Goal: Complete application form

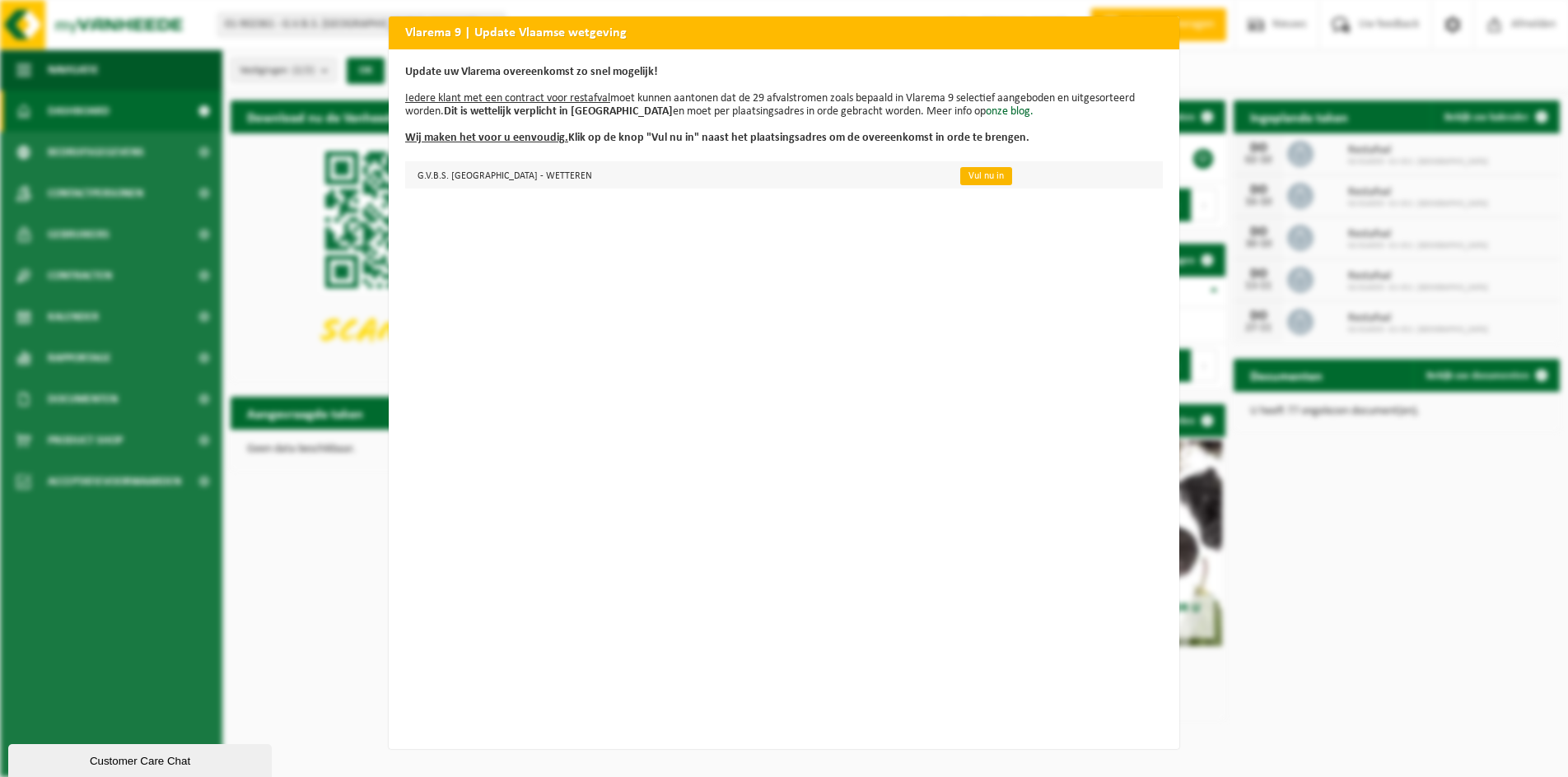
click at [969, 175] on link "Vul nu in" at bounding box center [986, 176] width 52 height 18
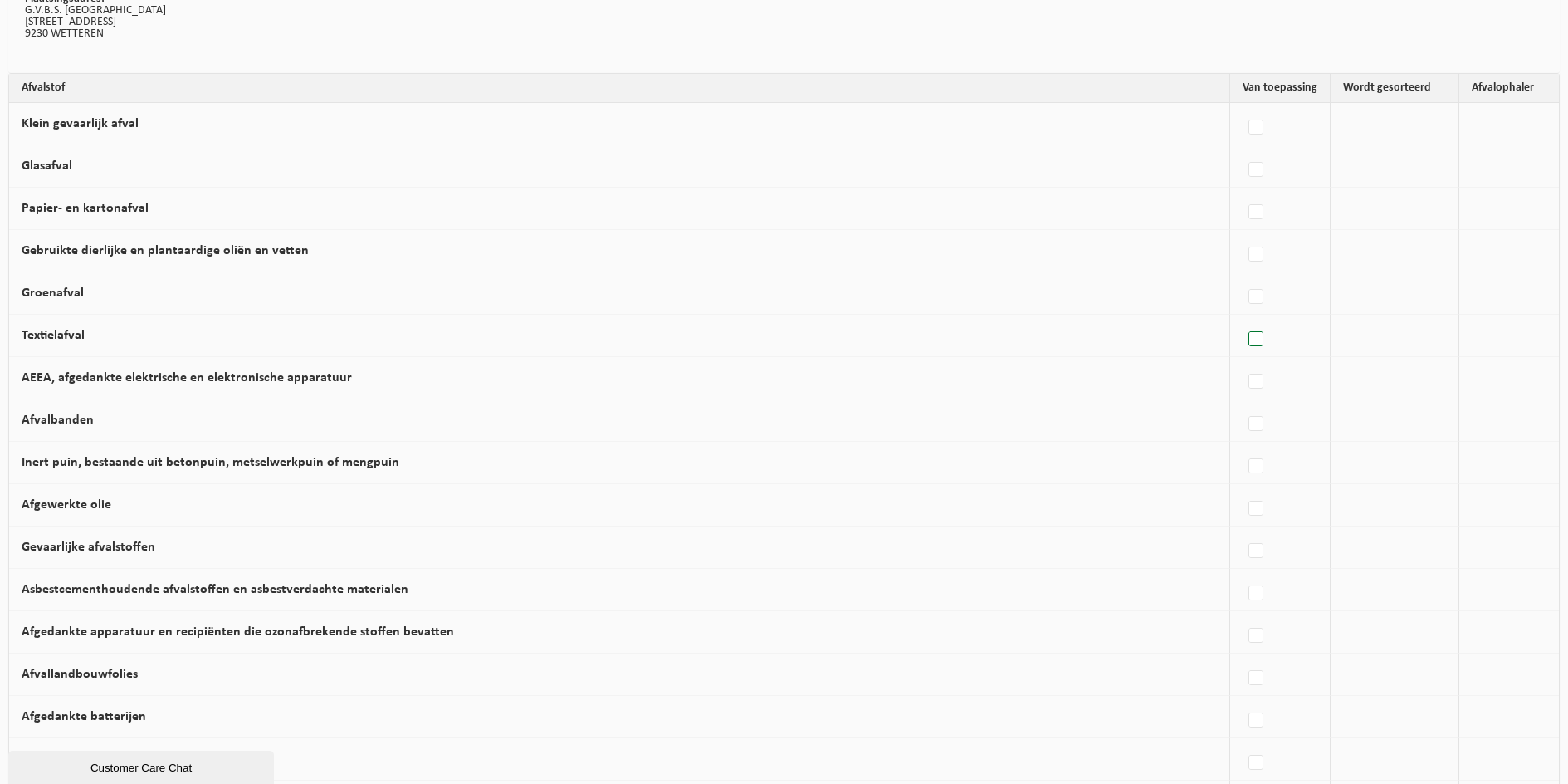
scroll to position [166, 0]
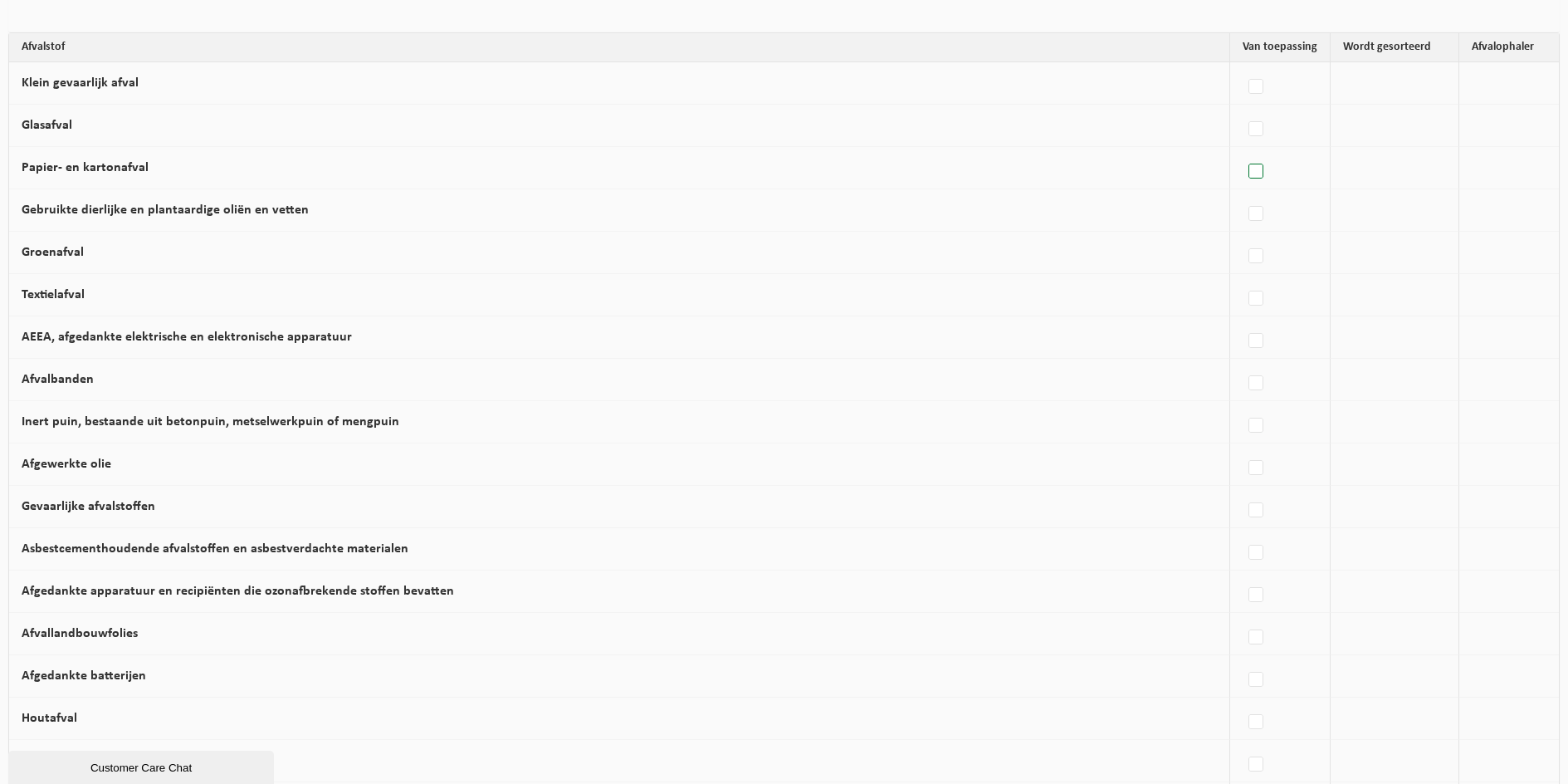
click at [1255, 178] on label at bounding box center [1257, 172] width 23 height 25
click at [1243, 151] on input "Papier- en kartonafval" at bounding box center [1242, 150] width 1 height 1
checkbox input "true"
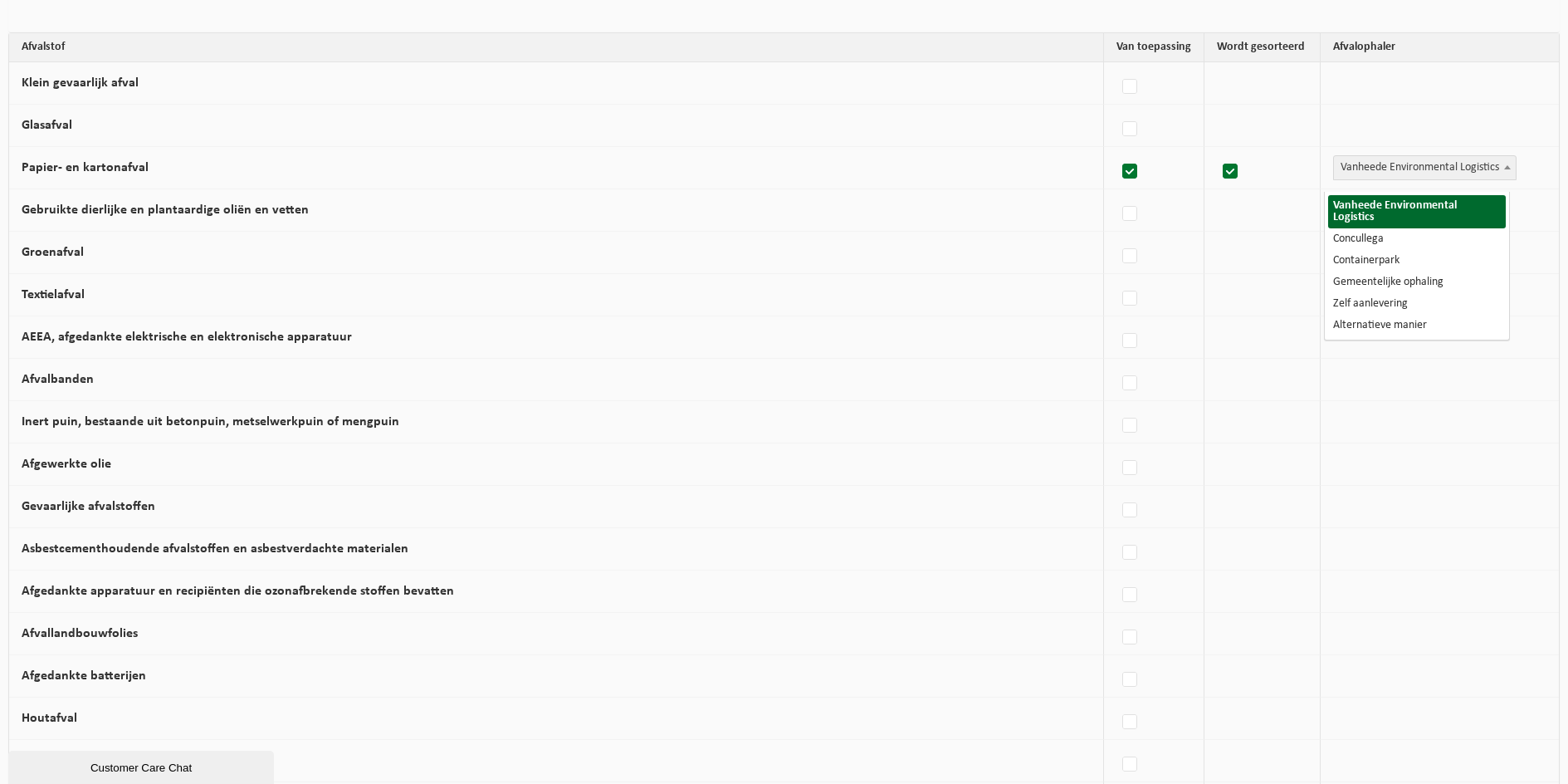
click at [1417, 179] on span "Vanheede Environmental Logistics" at bounding box center [1425, 168] width 182 height 23
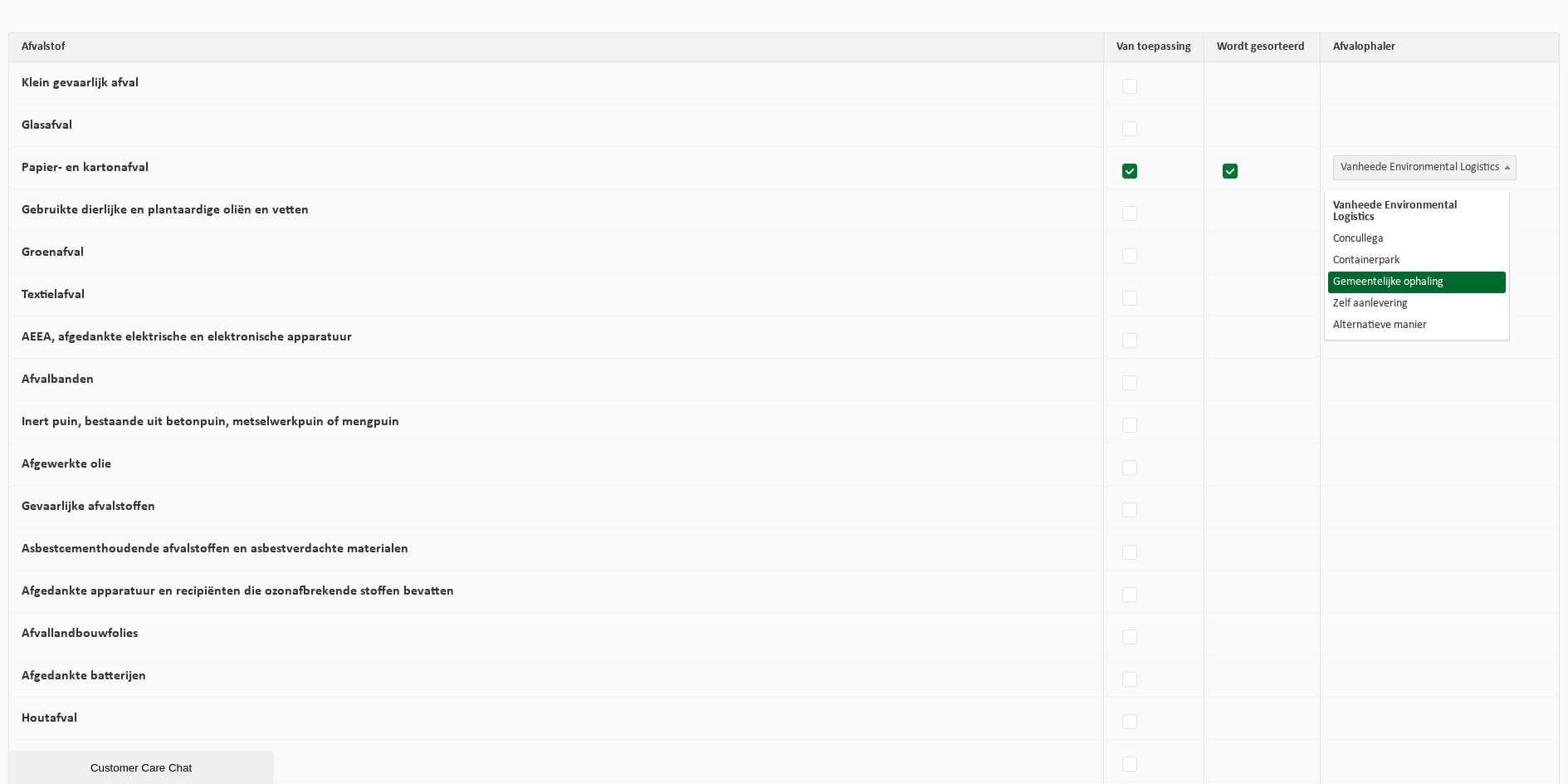
select select "Gemeentelijke ophaling"
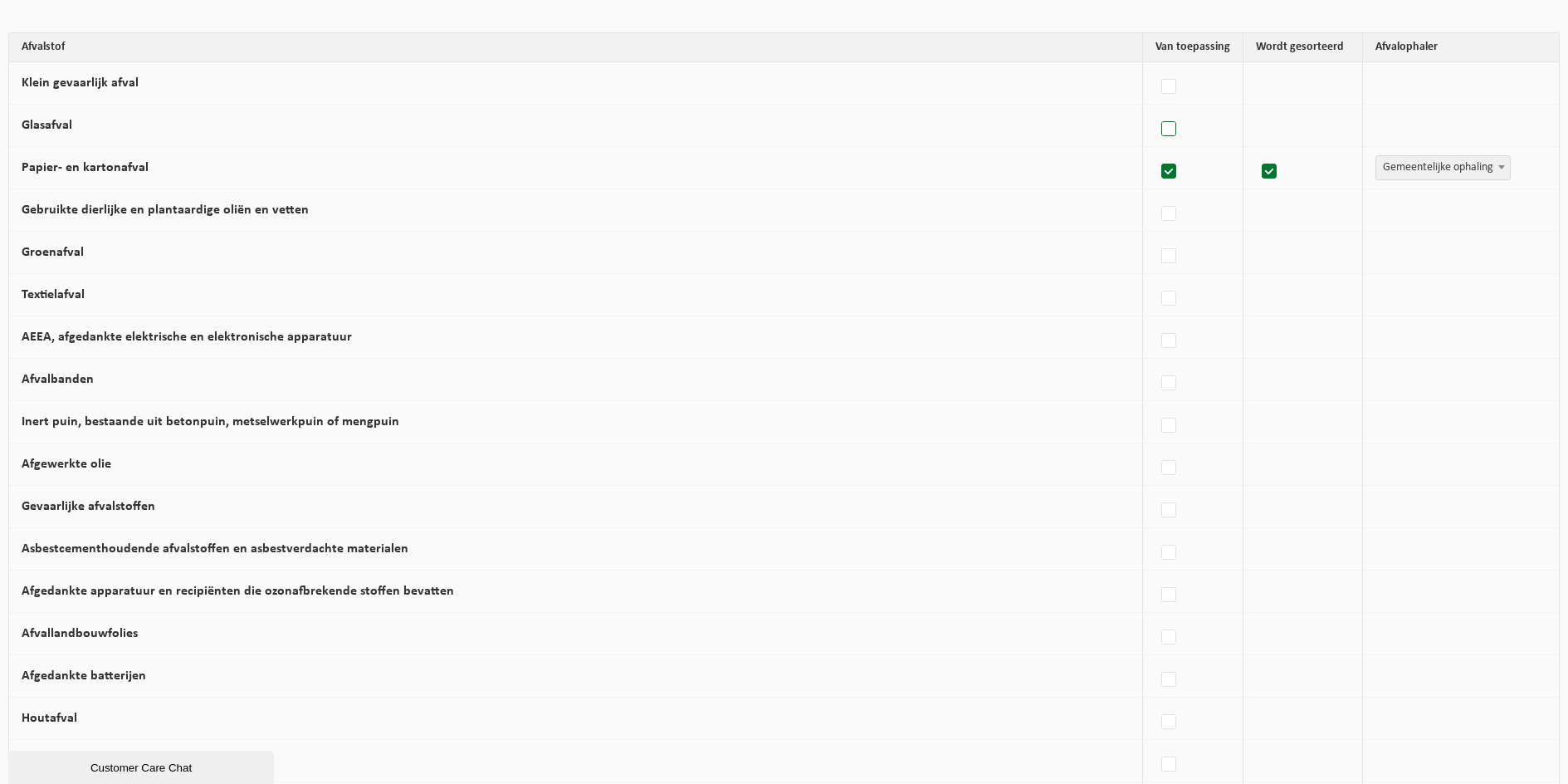
click at [1166, 138] on label at bounding box center [1170, 130] width 23 height 25
click at [1156, 109] on input "Glasafval" at bounding box center [1155, 108] width 1 height 1
checkbox input "true"
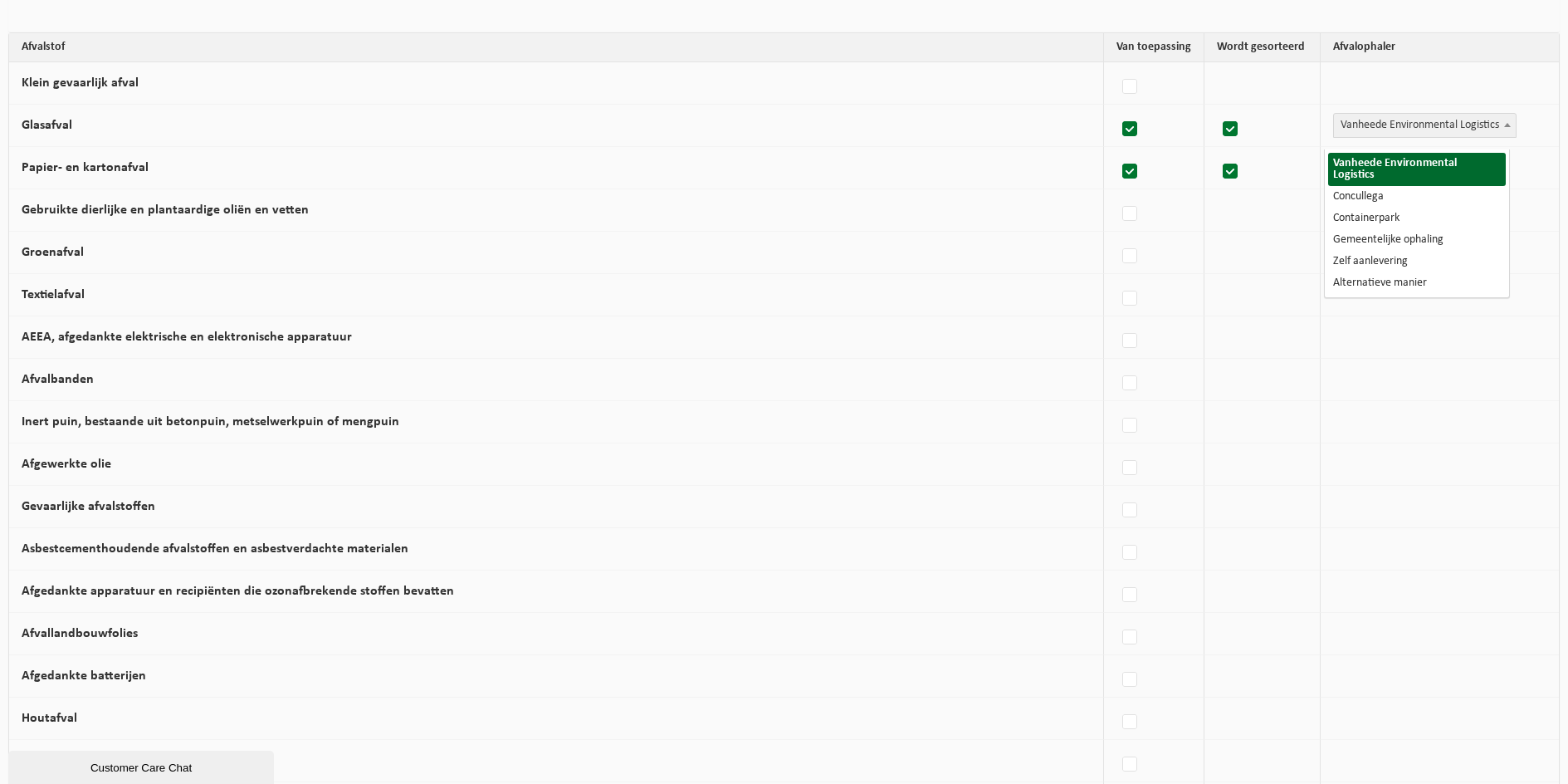
click at [1353, 137] on span "Vanheede Environmental Logistics" at bounding box center [1425, 126] width 182 height 23
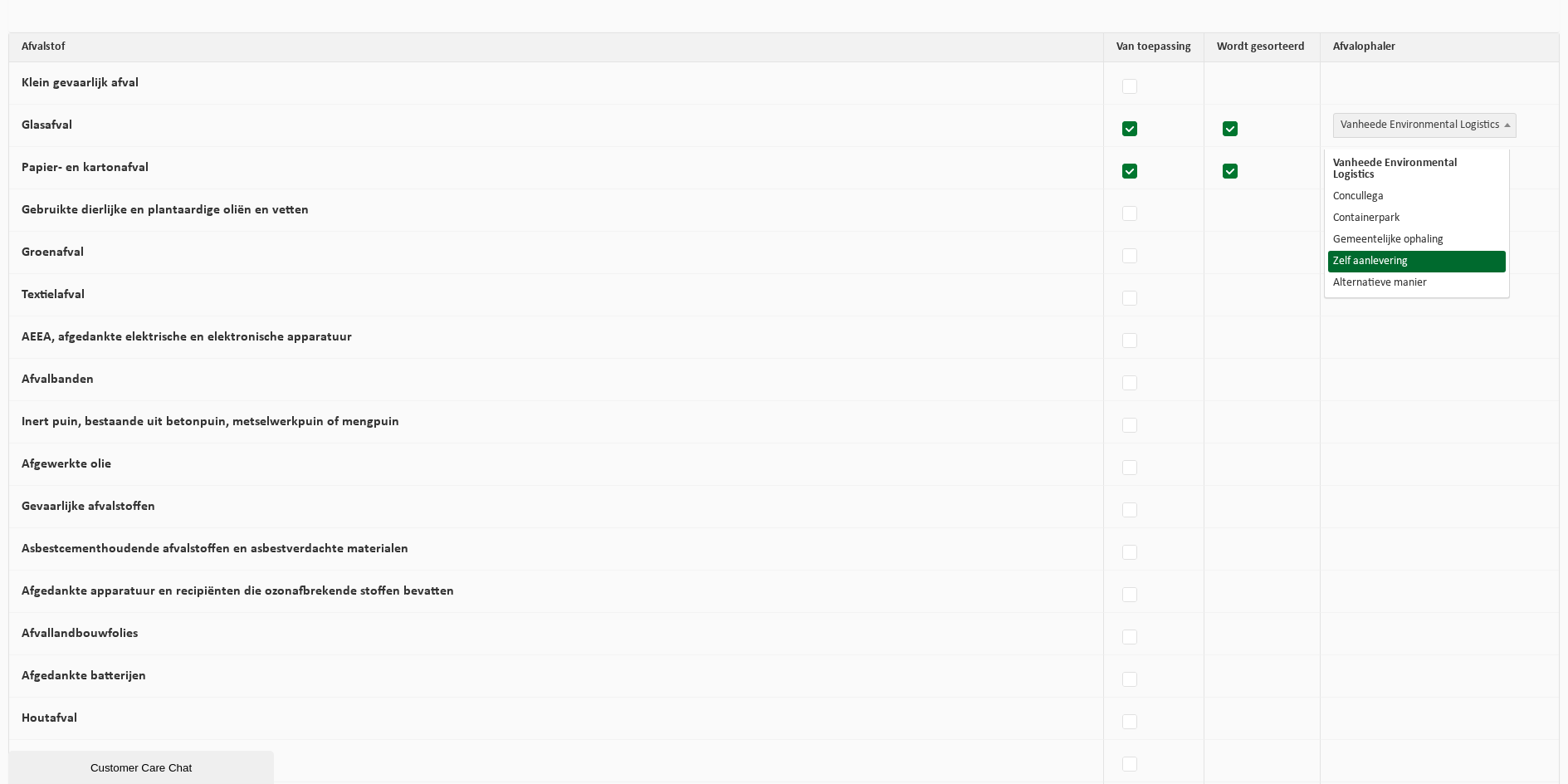
select select "Zelf aanlevering"
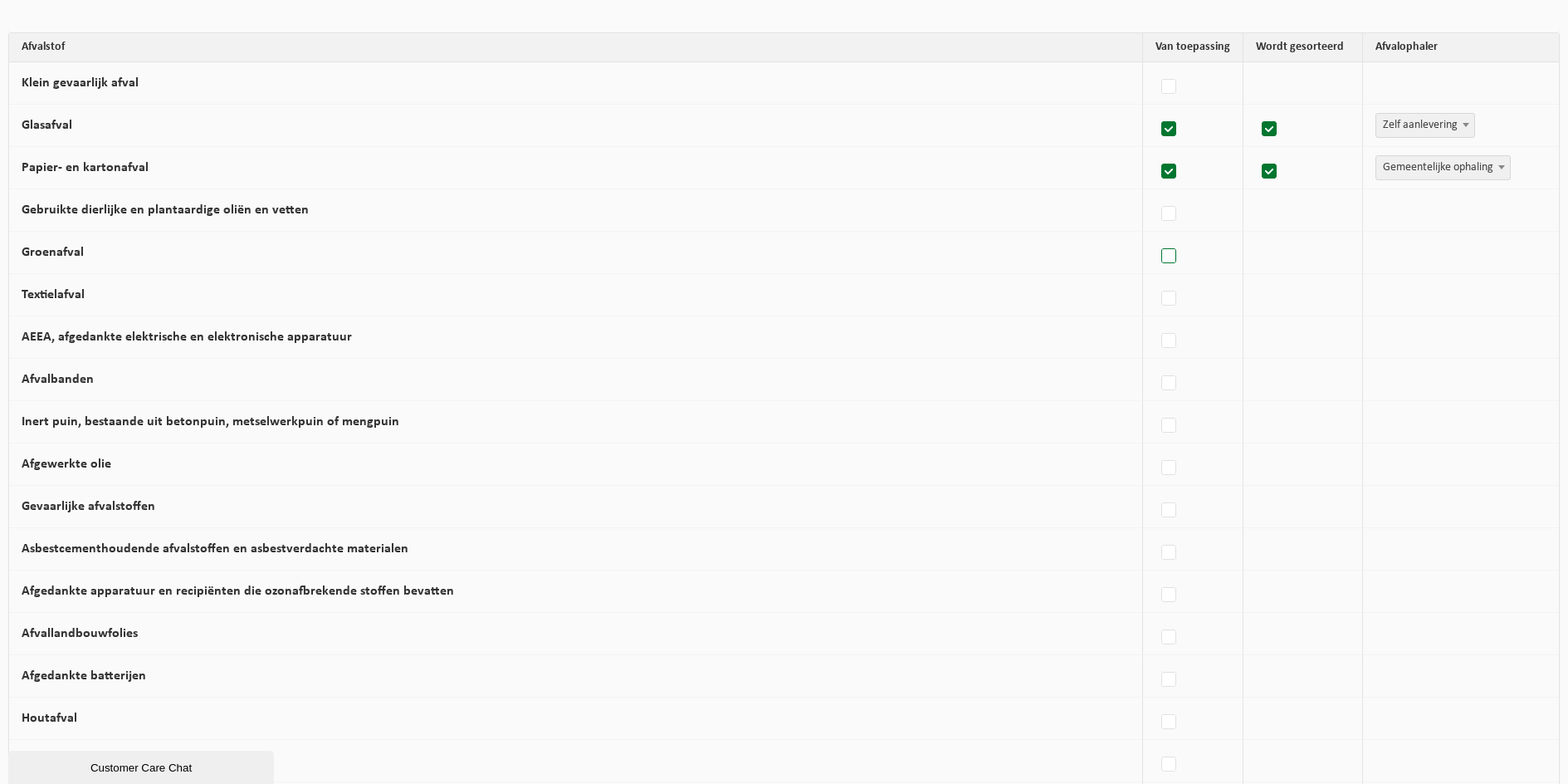
click at [1158, 262] on label at bounding box center [1170, 257] width 23 height 25
click at [1156, 236] on input "Groenafval" at bounding box center [1155, 235] width 1 height 1
checkbox input "true"
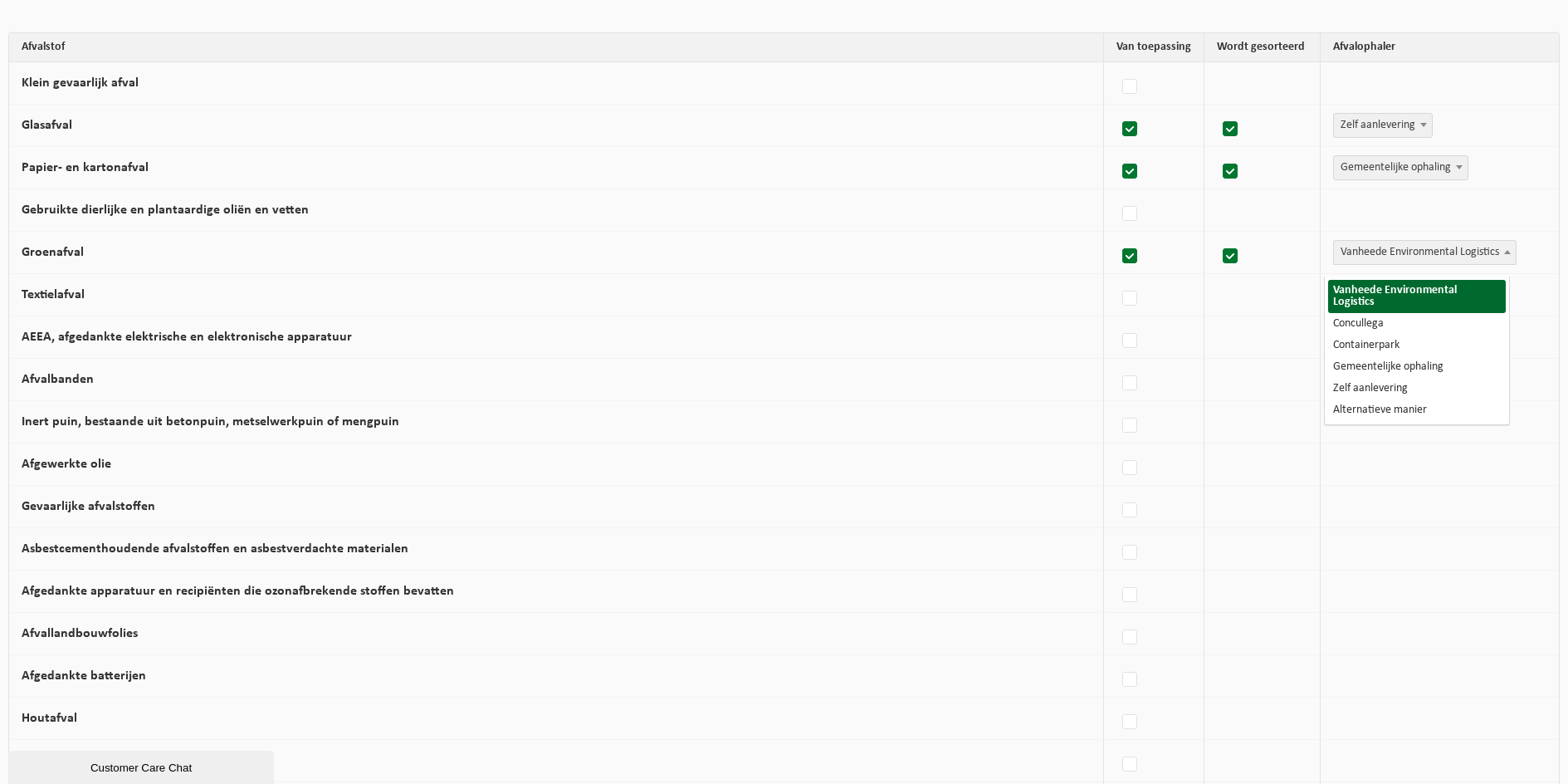
click at [1400, 264] on span "Vanheede Environmental Logistics" at bounding box center [1425, 252] width 182 height 23
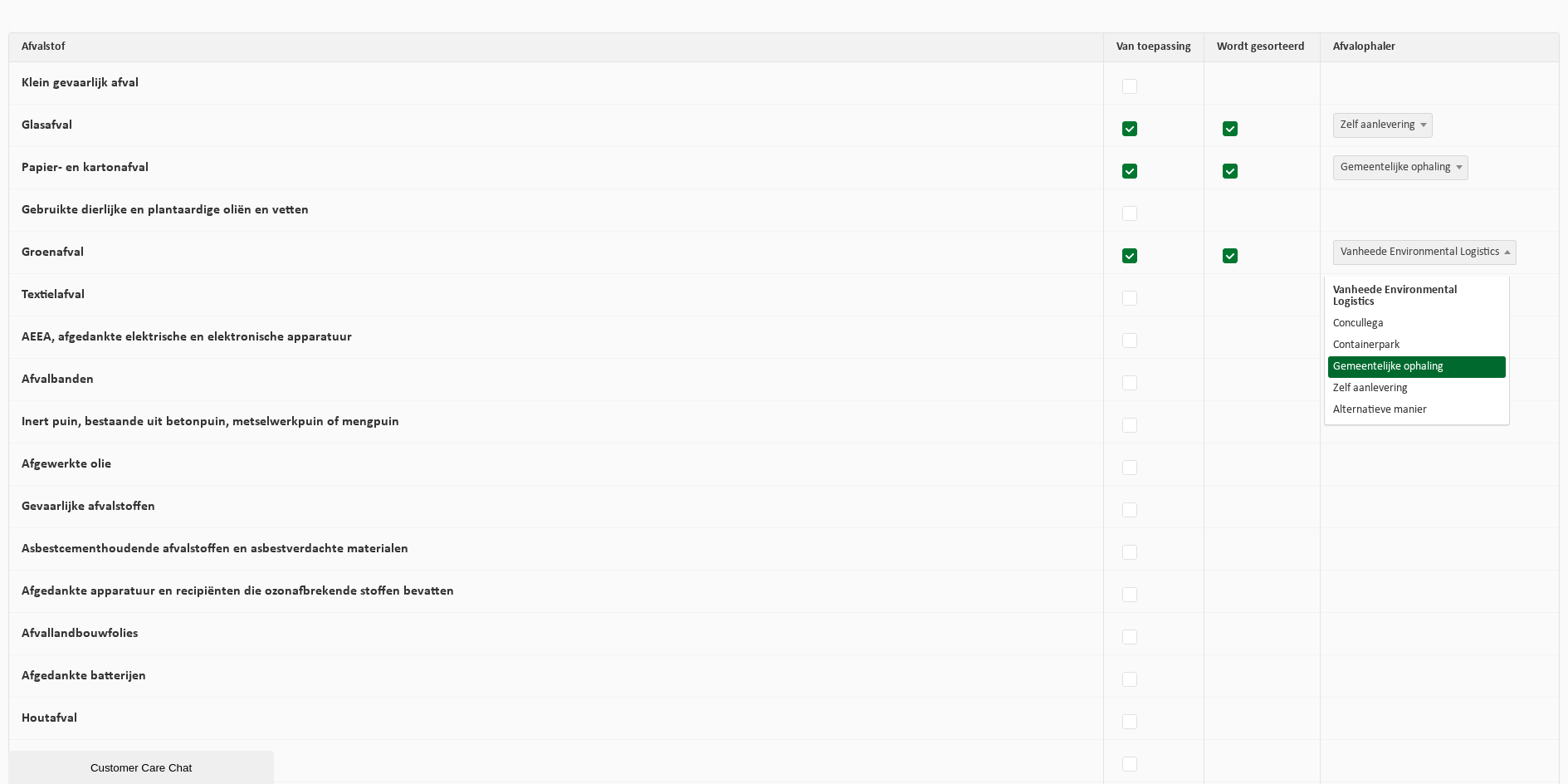
select select "Gemeentelijke ophaling"
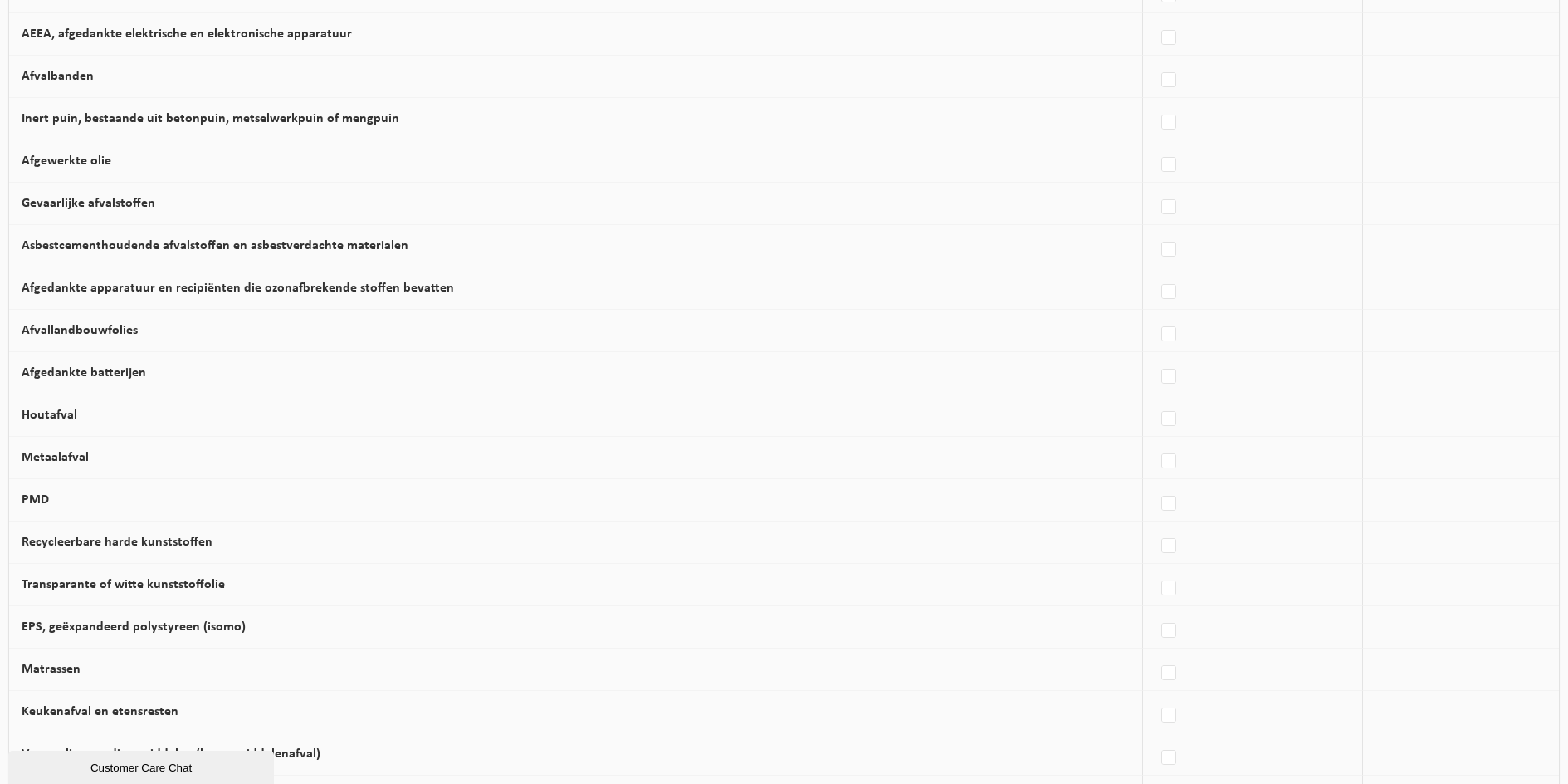
scroll to position [498, 0]
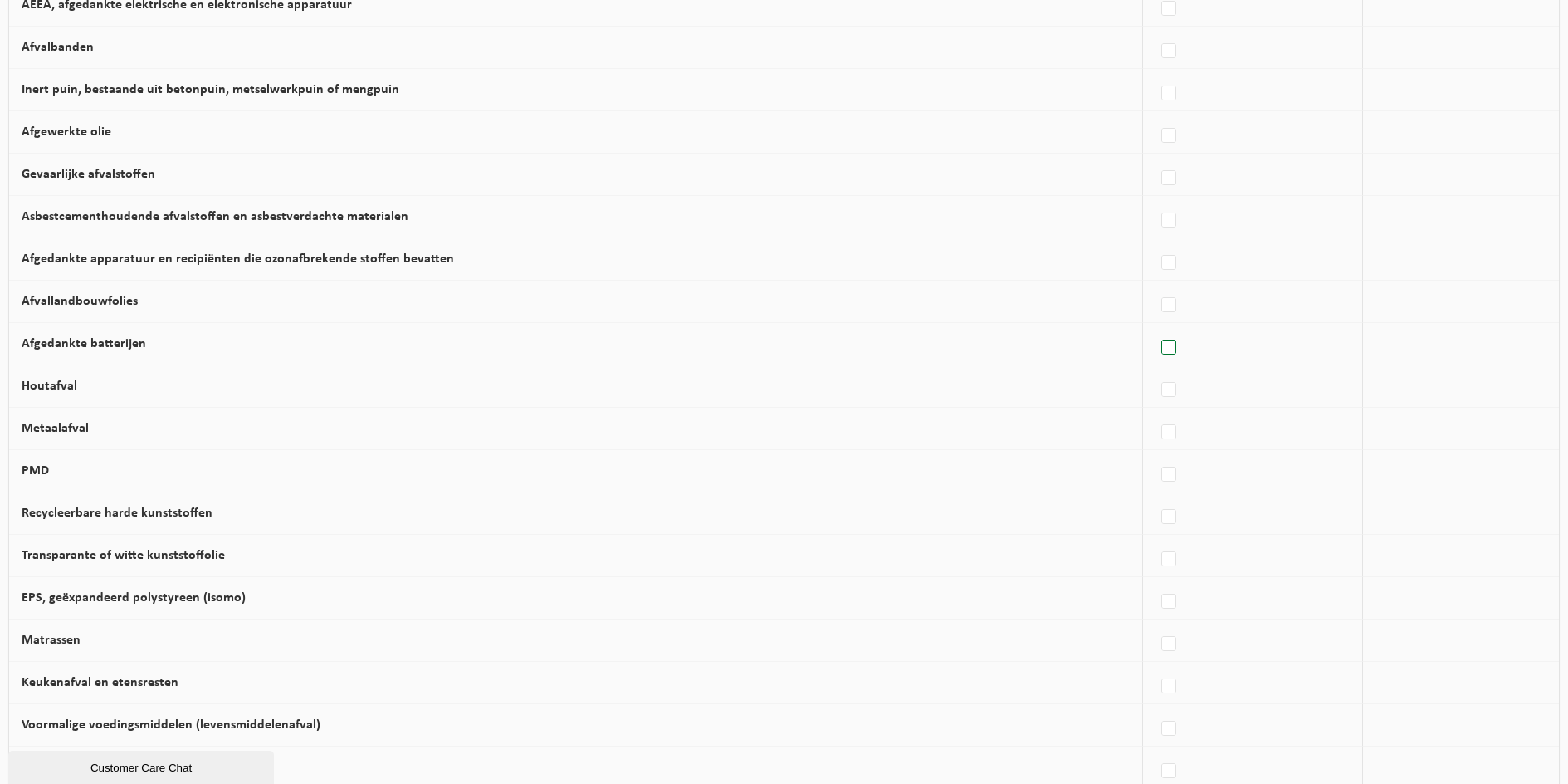
click at [1159, 356] on label at bounding box center [1170, 348] width 23 height 25
click at [1156, 327] on input "Afgedankte batterijen" at bounding box center [1155, 326] width 1 height 1
checkbox input "true"
click at [1374, 356] on span "Vanheede Environmental Logistics" at bounding box center [1425, 344] width 182 height 23
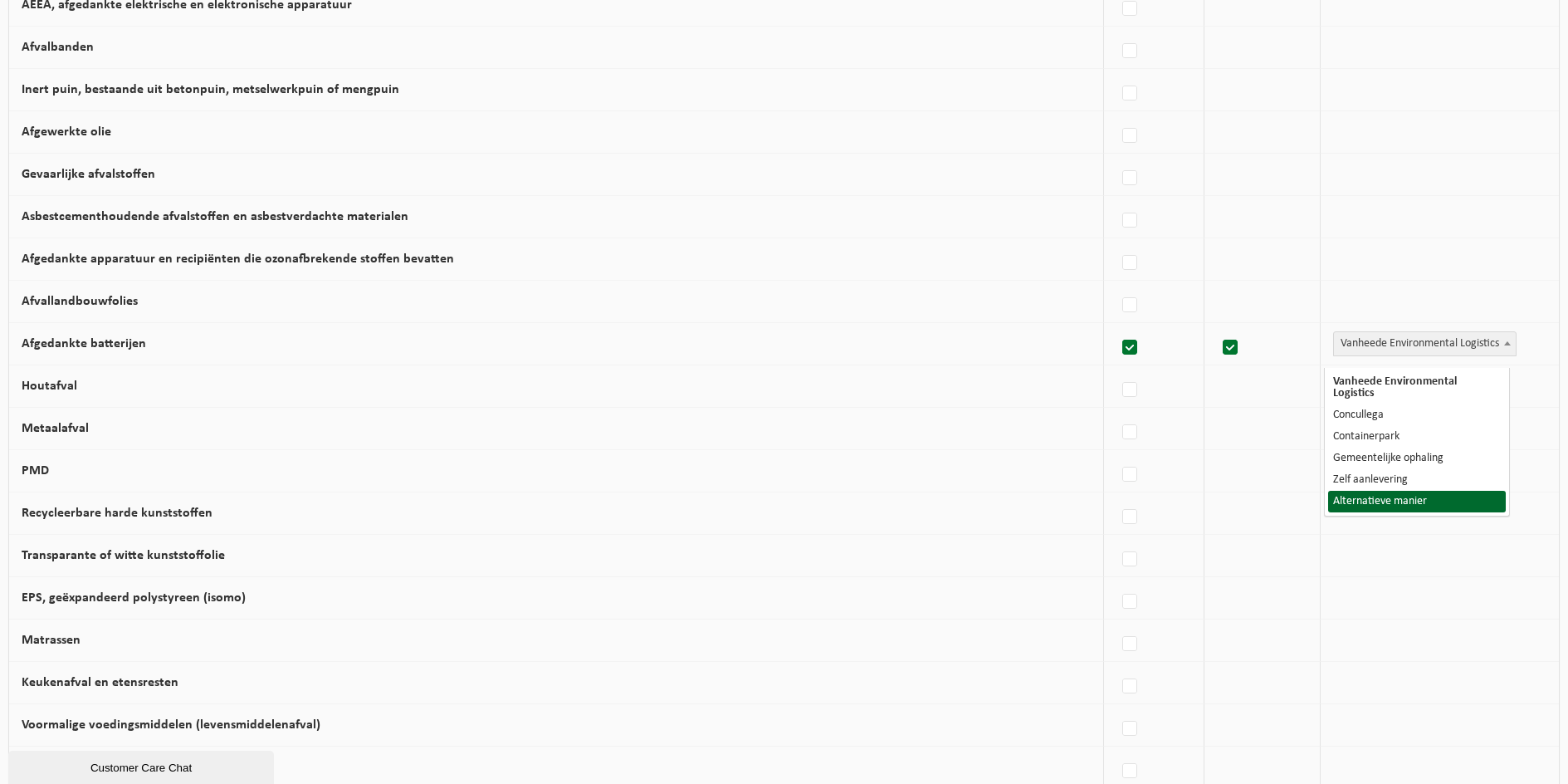
select select "Alternatieve manier"
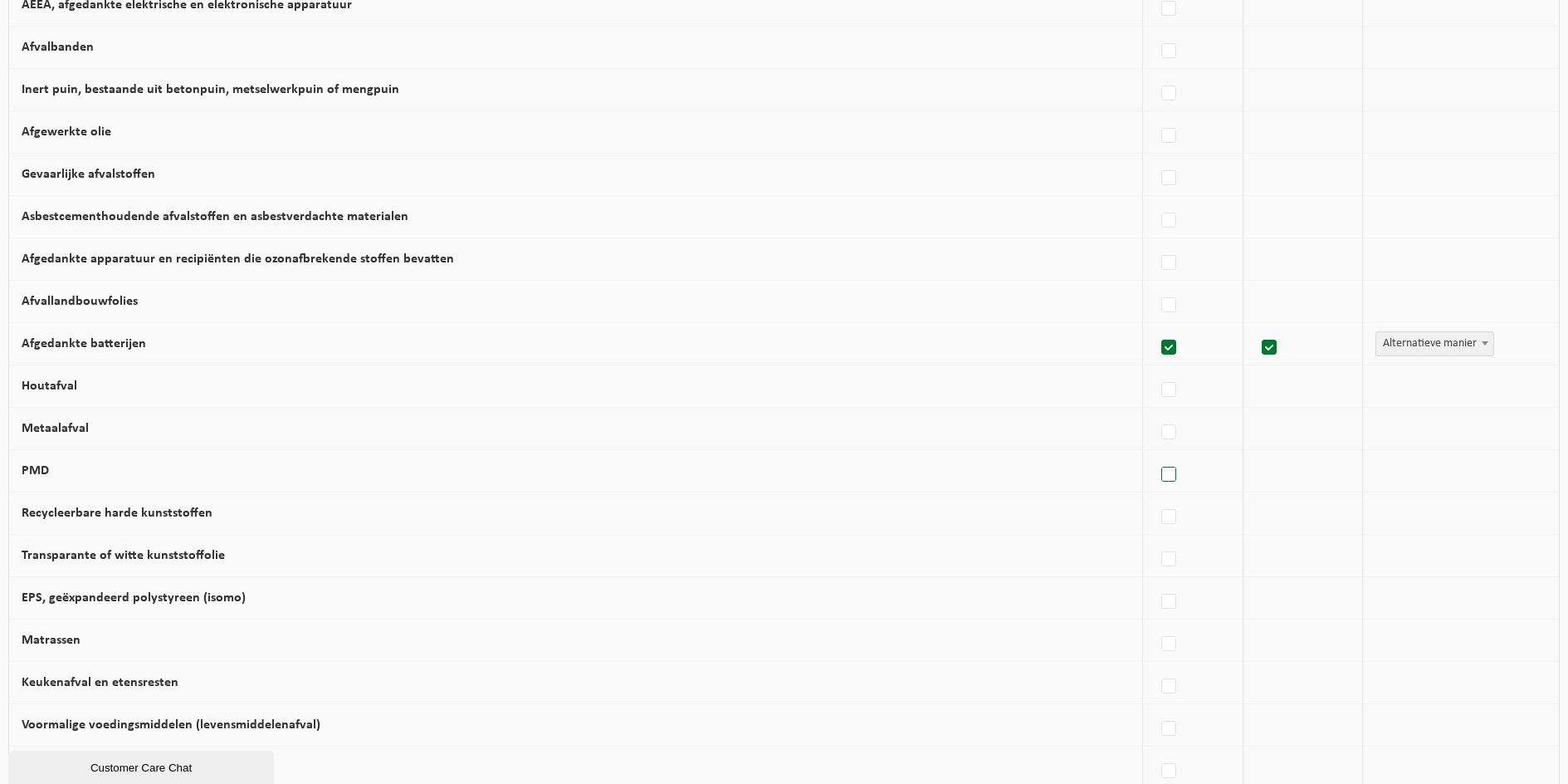
click at [1158, 485] on label at bounding box center [1170, 475] width 23 height 25
click at [1156, 454] on input "PMD" at bounding box center [1155, 454] width 1 height 1
checkbox input "true"
click at [1369, 482] on span "Vanheede Environmental Logistics" at bounding box center [1425, 471] width 182 height 23
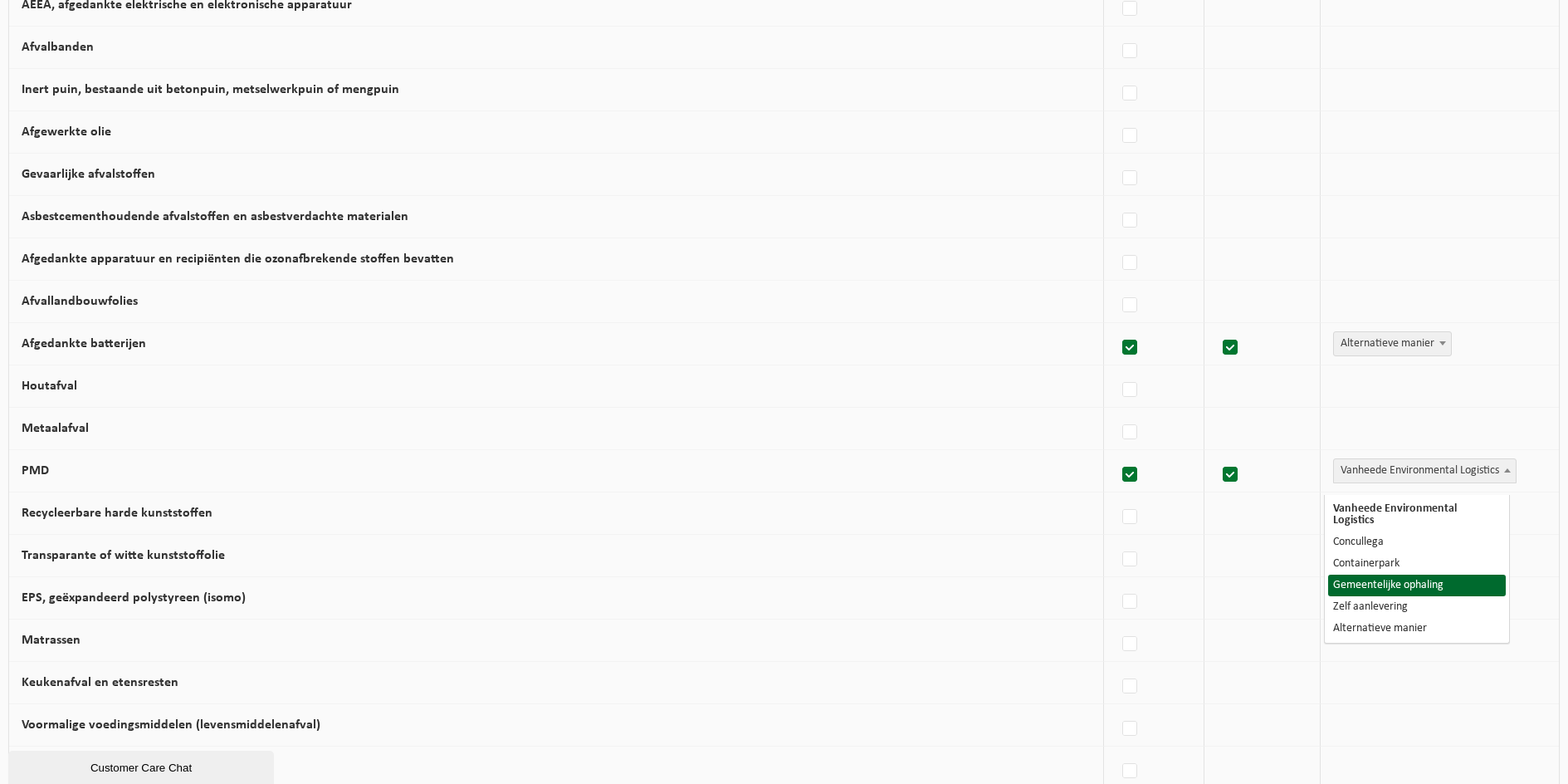
select select "Gemeentelijke ophaling"
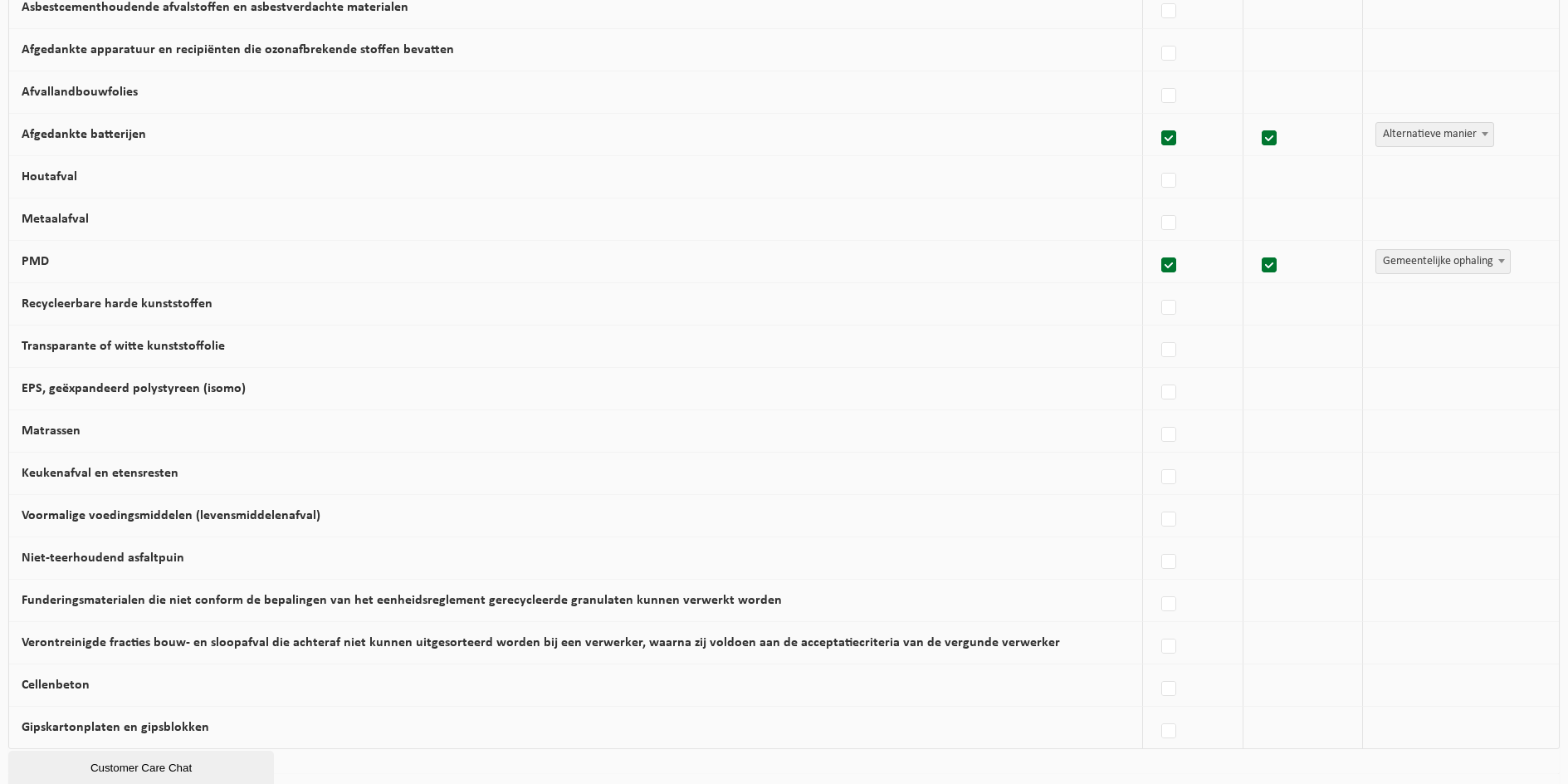
scroll to position [747, 0]
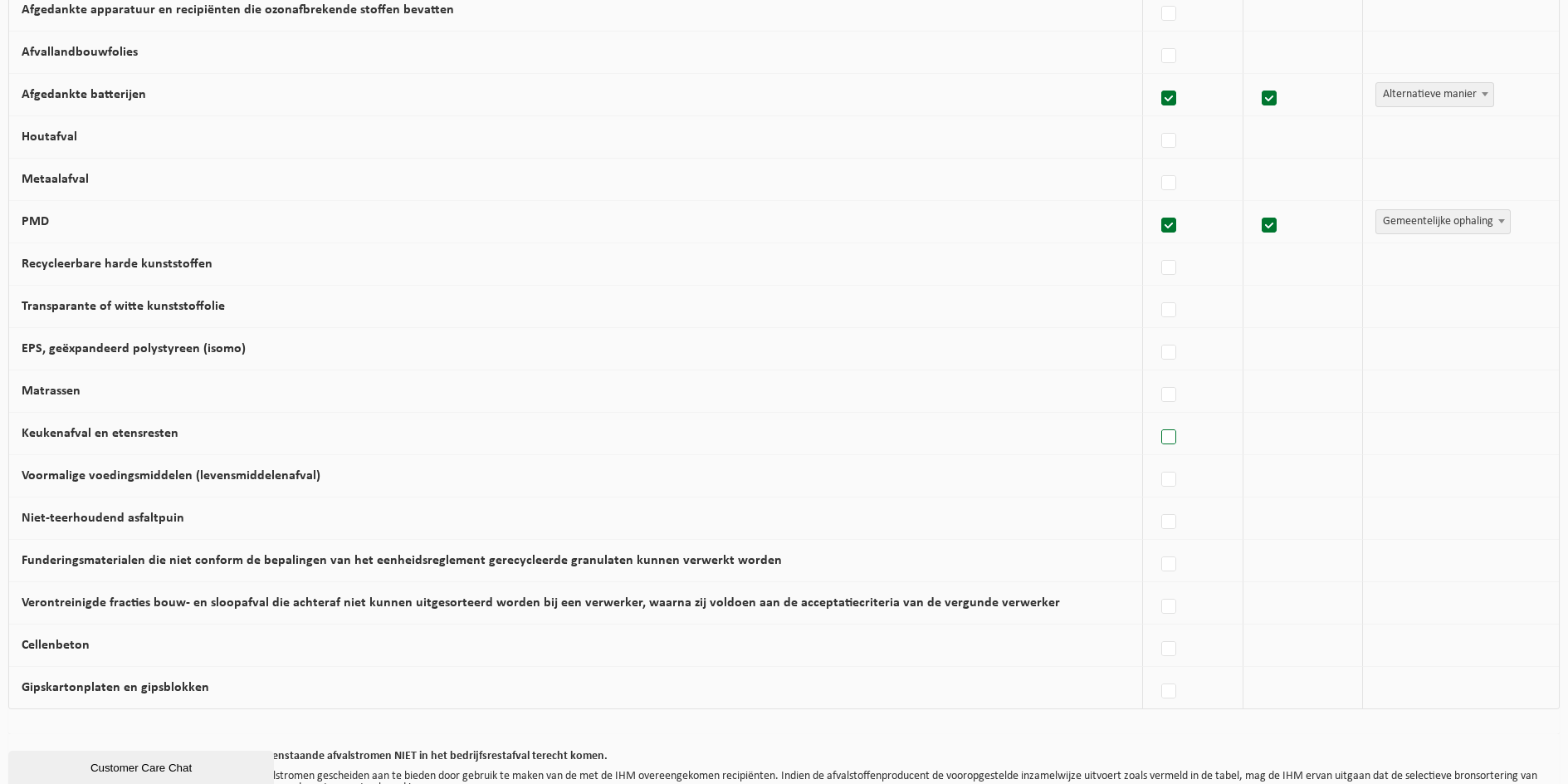
click at [1166, 449] on label at bounding box center [1170, 438] width 23 height 25
click at [1156, 417] on input "Keukenafval en etensresten" at bounding box center [1155, 416] width 1 height 1
checkbox input "true"
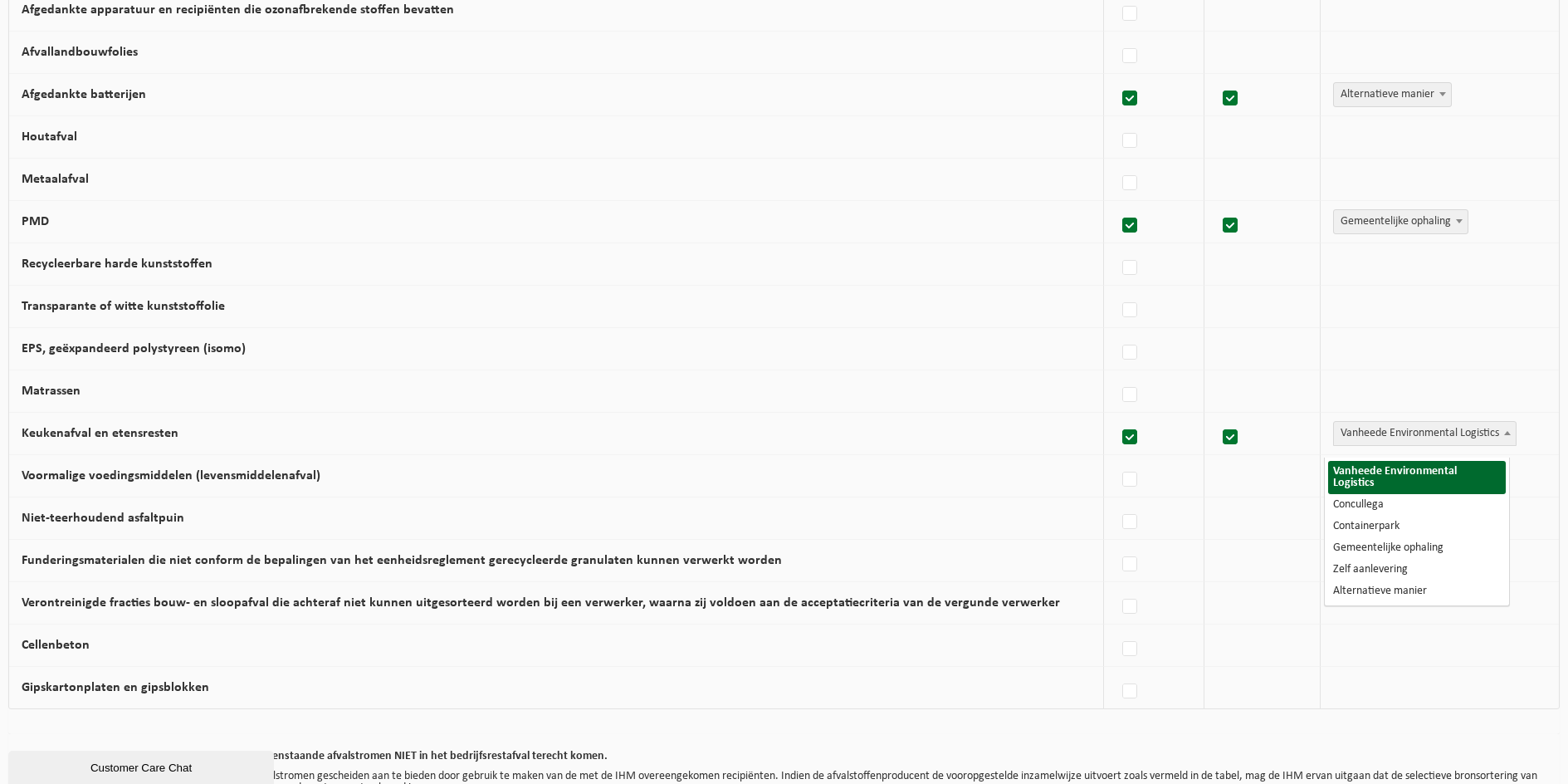
click at [1376, 445] on span "Vanheede Environmental Logistics" at bounding box center [1425, 434] width 182 height 23
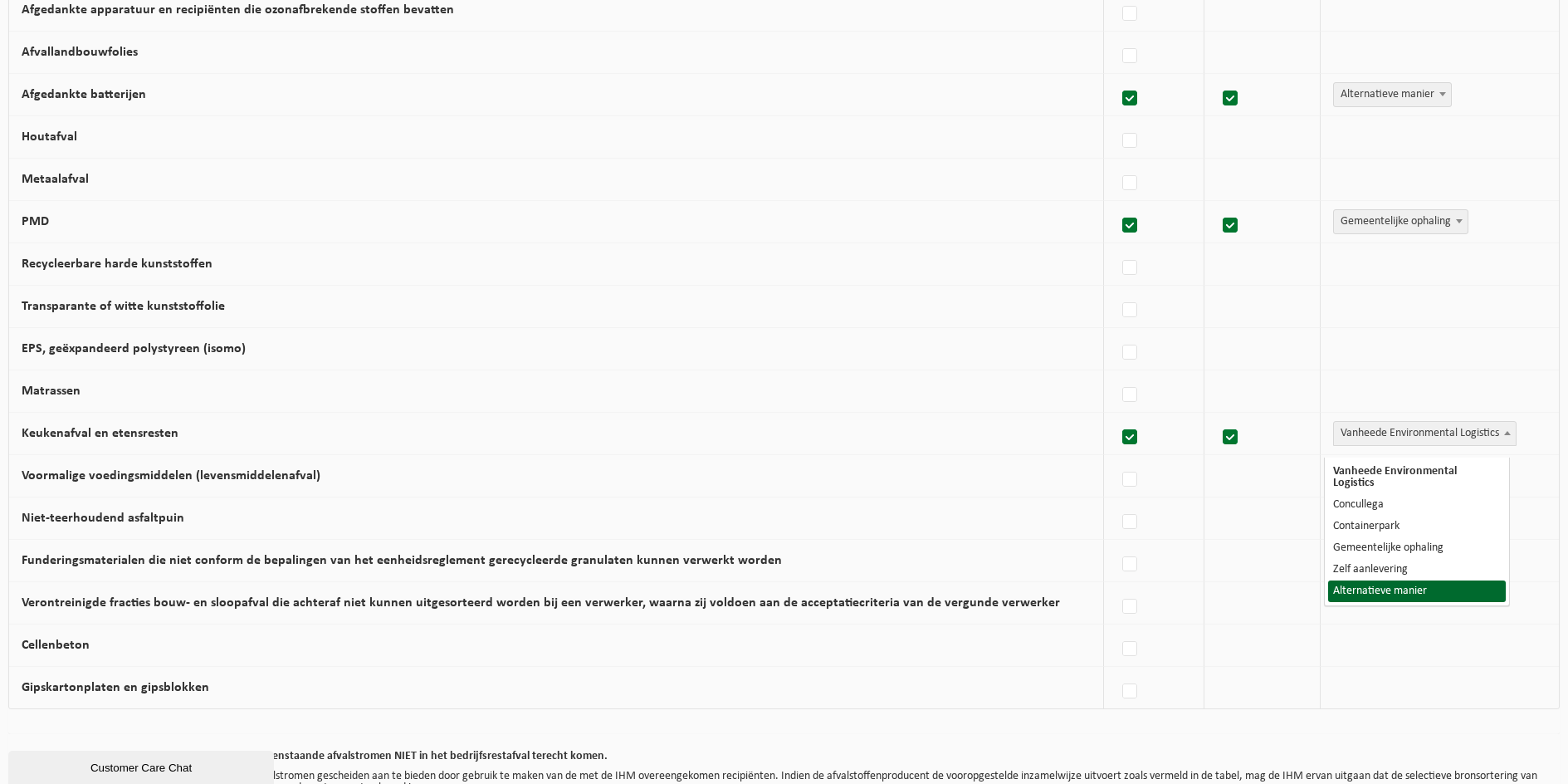
select select "Alternatieve manier"
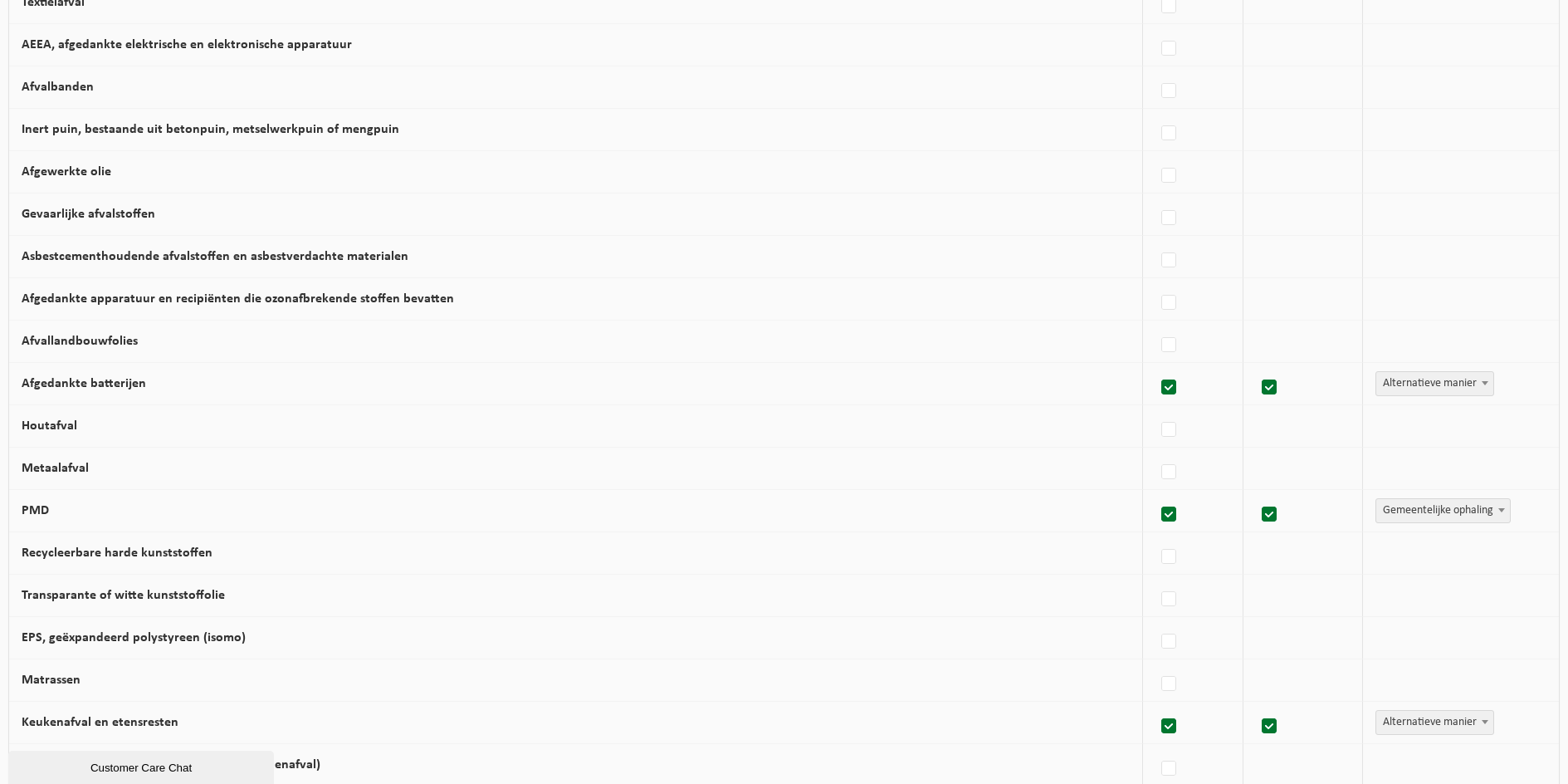
scroll to position [498, 0]
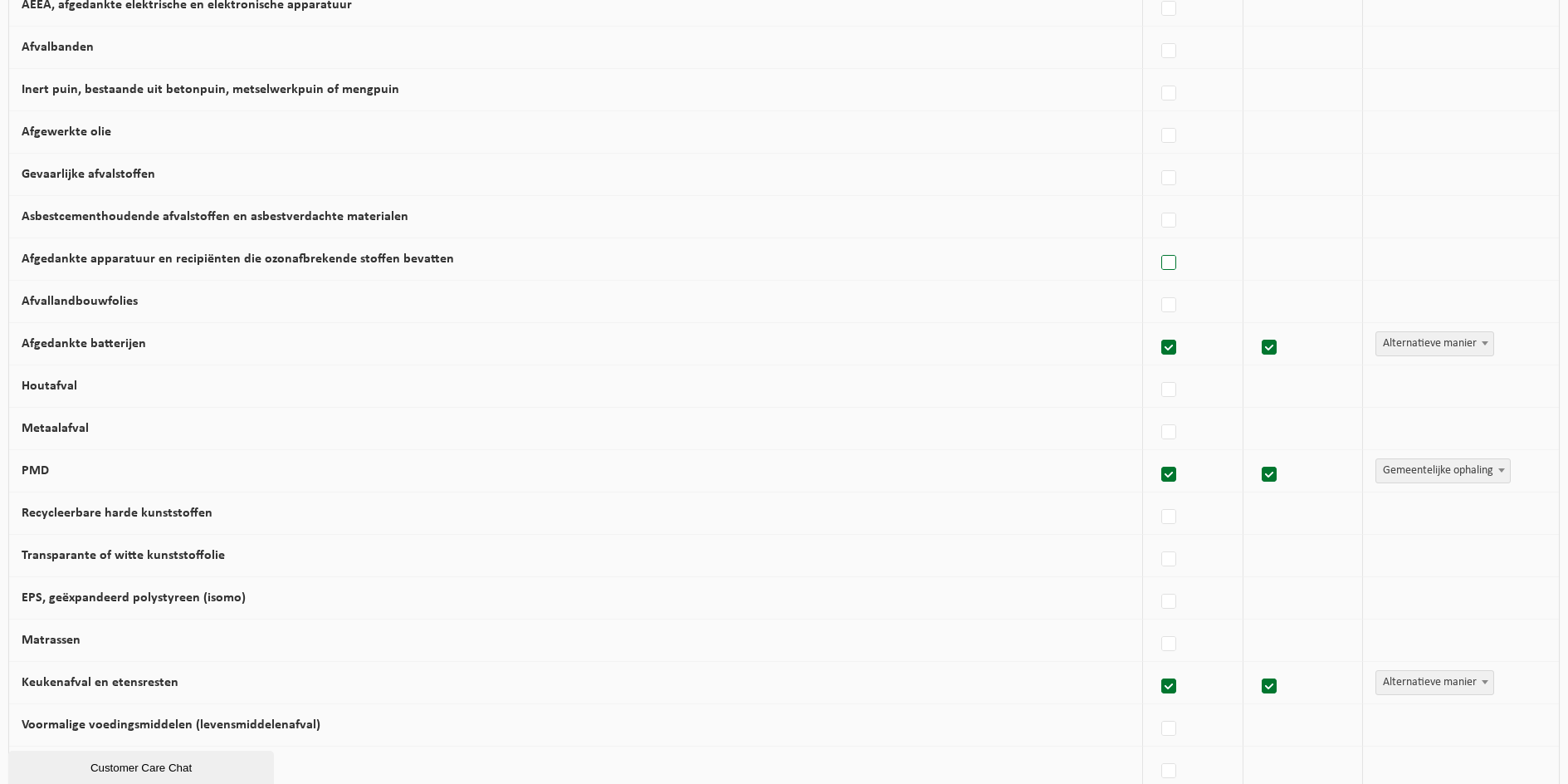
click at [1161, 273] on label at bounding box center [1170, 263] width 23 height 25
click at [1156, 242] on input "Afgedankte apparatuur en recipiënten die ozonafbrekende stoffen bevatten" at bounding box center [1155, 241] width 1 height 1
checkbox input "true"
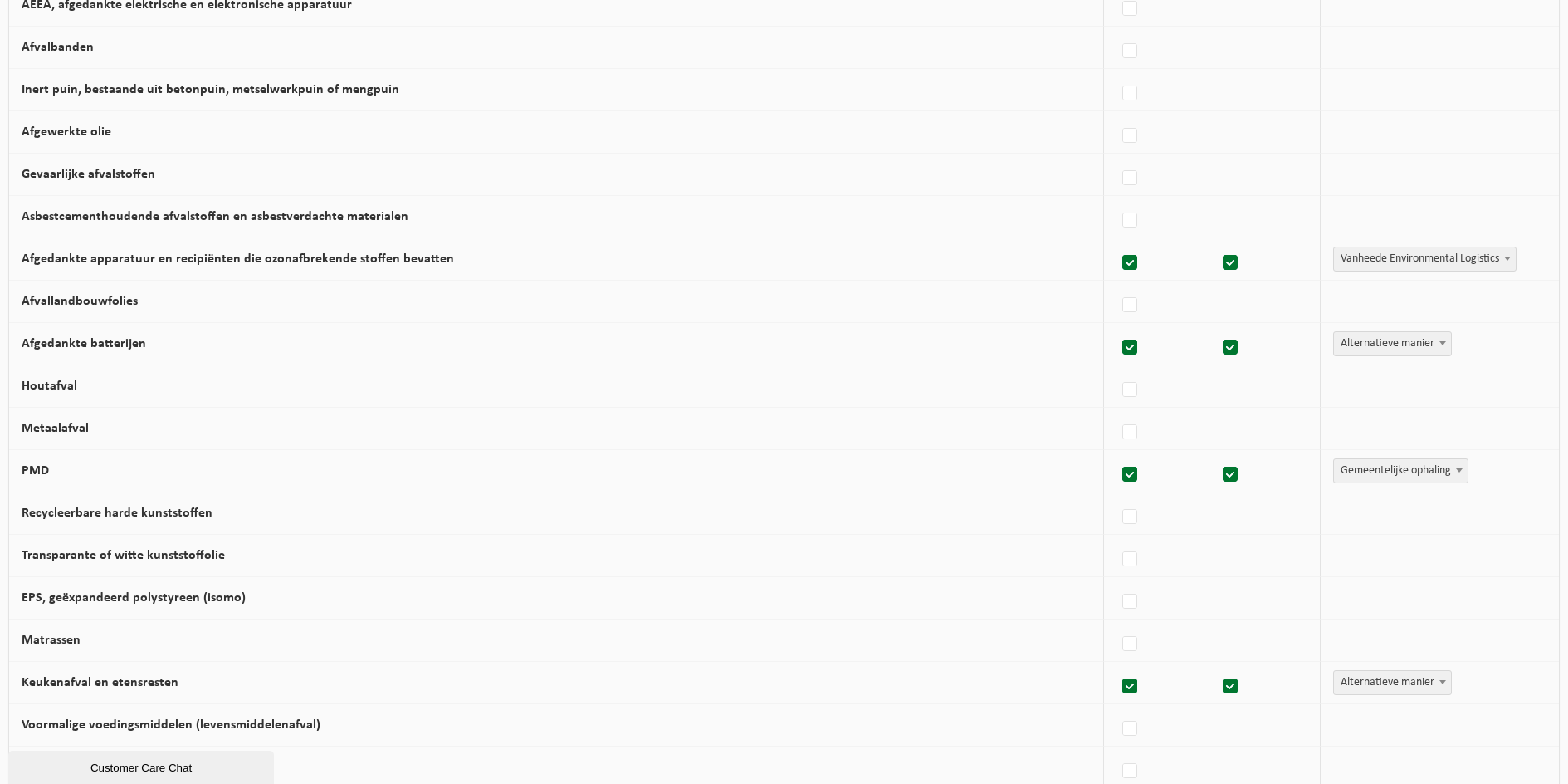
click at [1364, 271] on span "Vanheede Environmental Logistics" at bounding box center [1425, 259] width 182 height 23
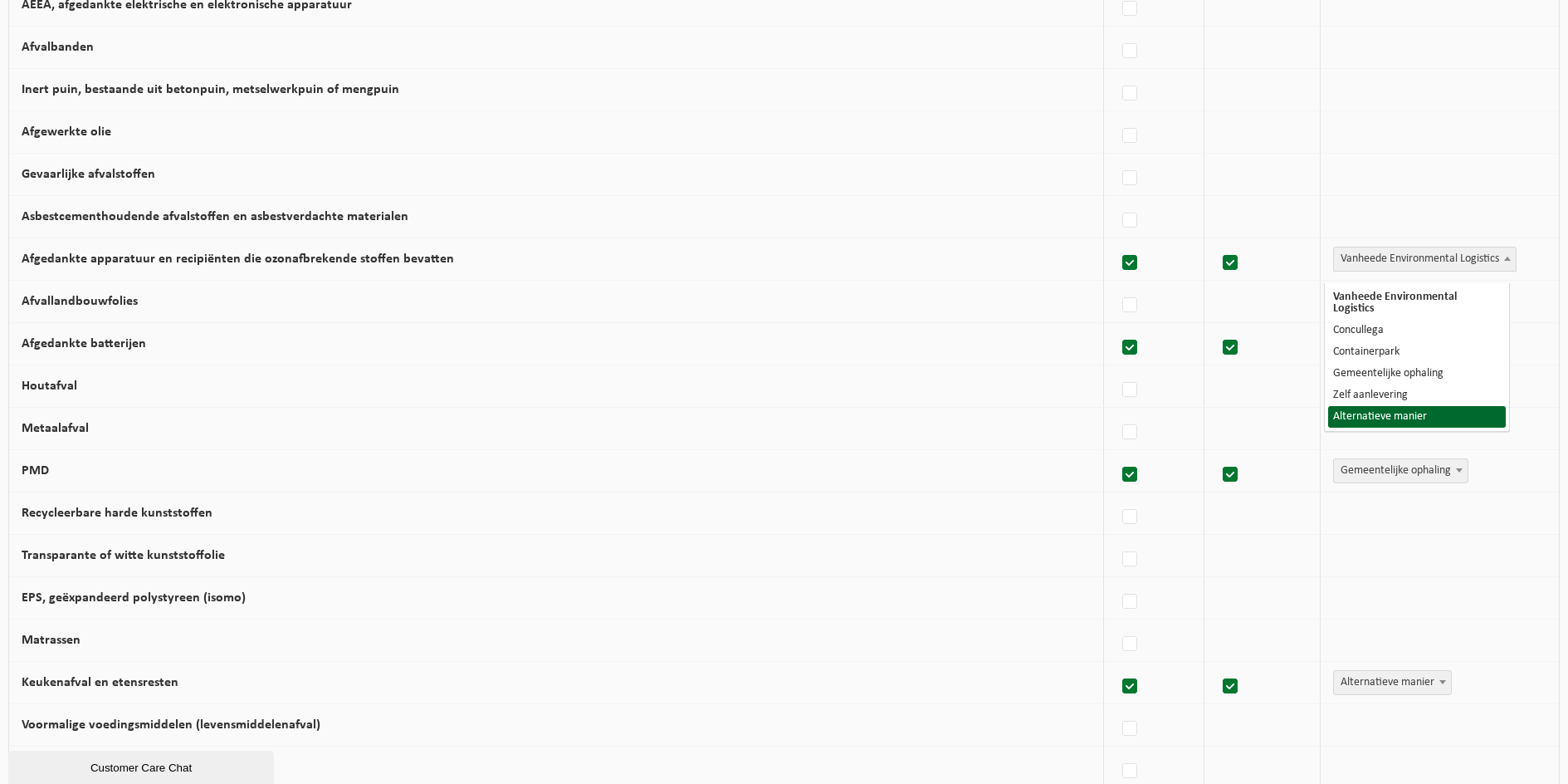
select select "Alternatieve manier"
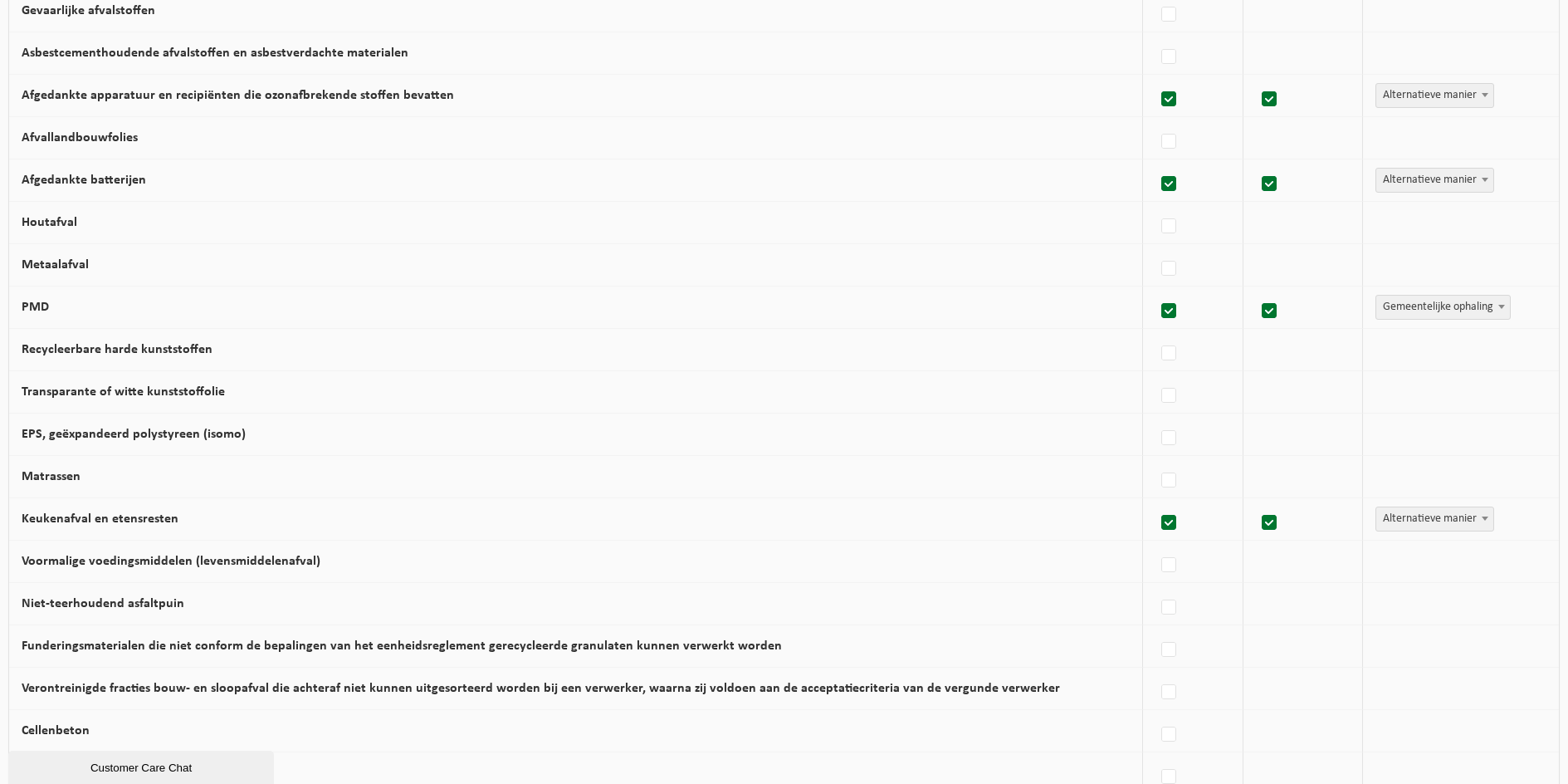
scroll to position [664, 0]
click at [1164, 233] on label at bounding box center [1170, 225] width 23 height 25
click at [1156, 204] on input "Houtafval" at bounding box center [1155, 203] width 1 height 1
checkbox input "true"
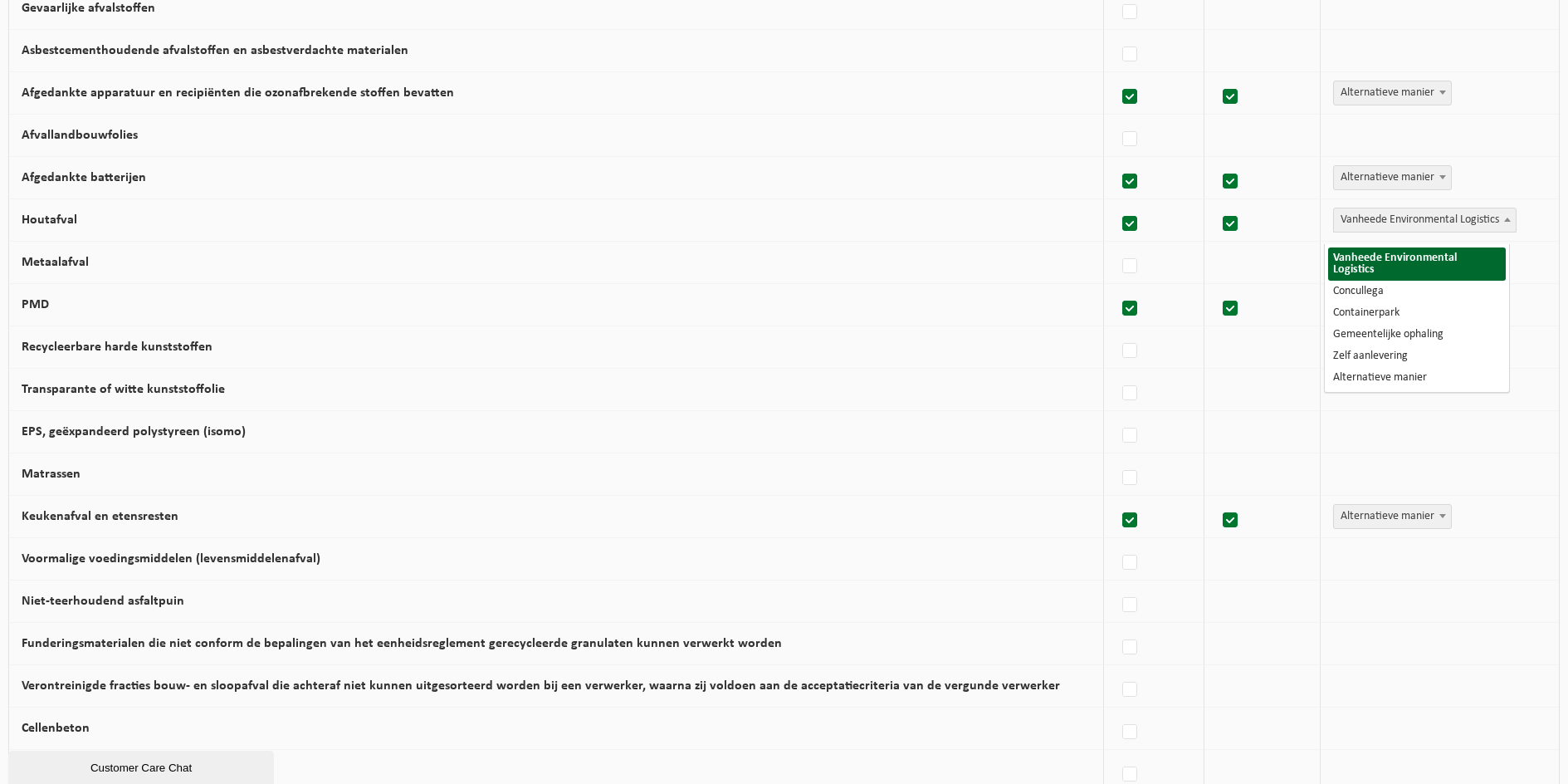
click at [1408, 231] on span "Vanheede Environmental Logistics" at bounding box center [1425, 221] width 182 height 23
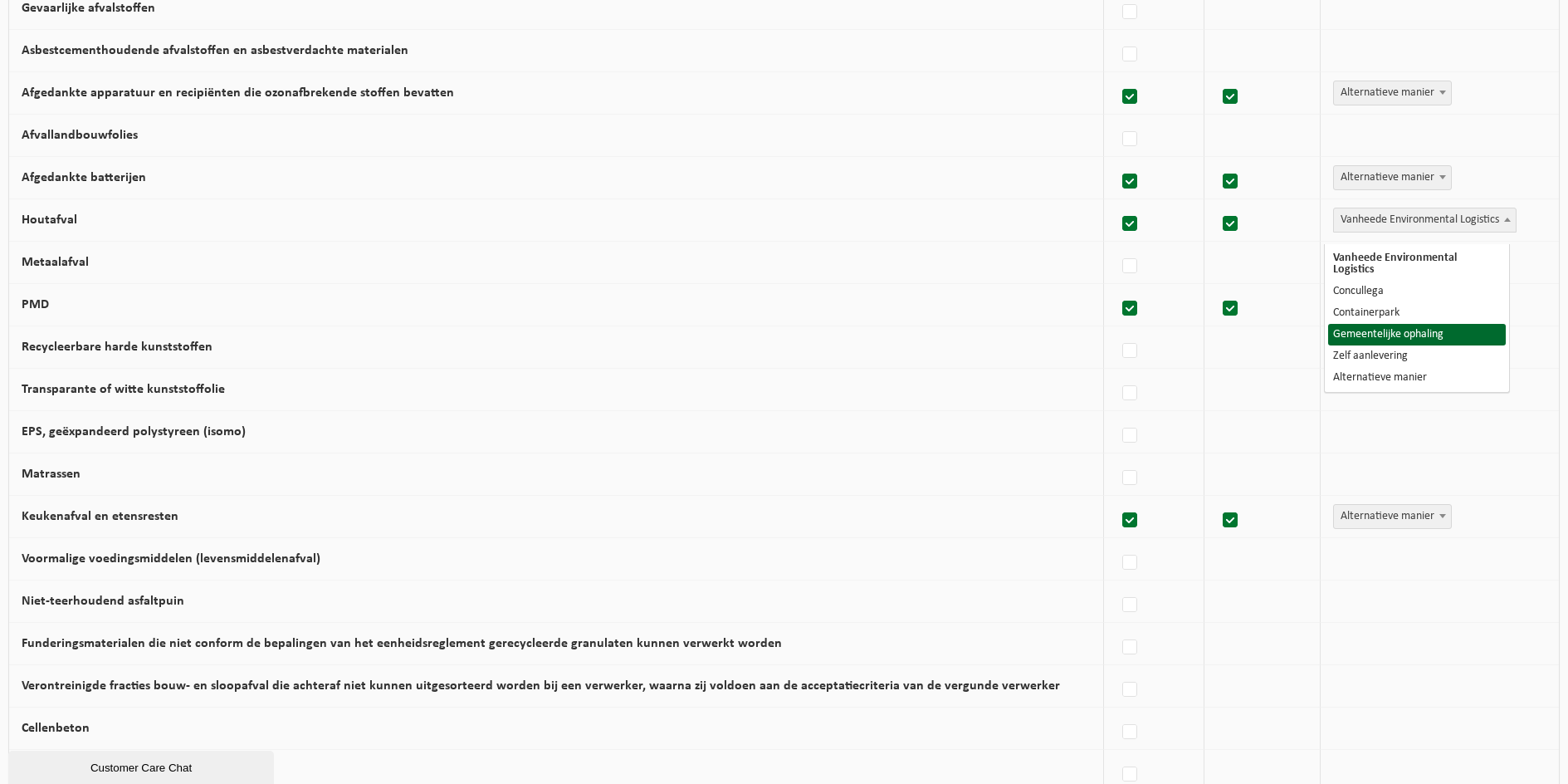
select select "Gemeentelijke ophaling"
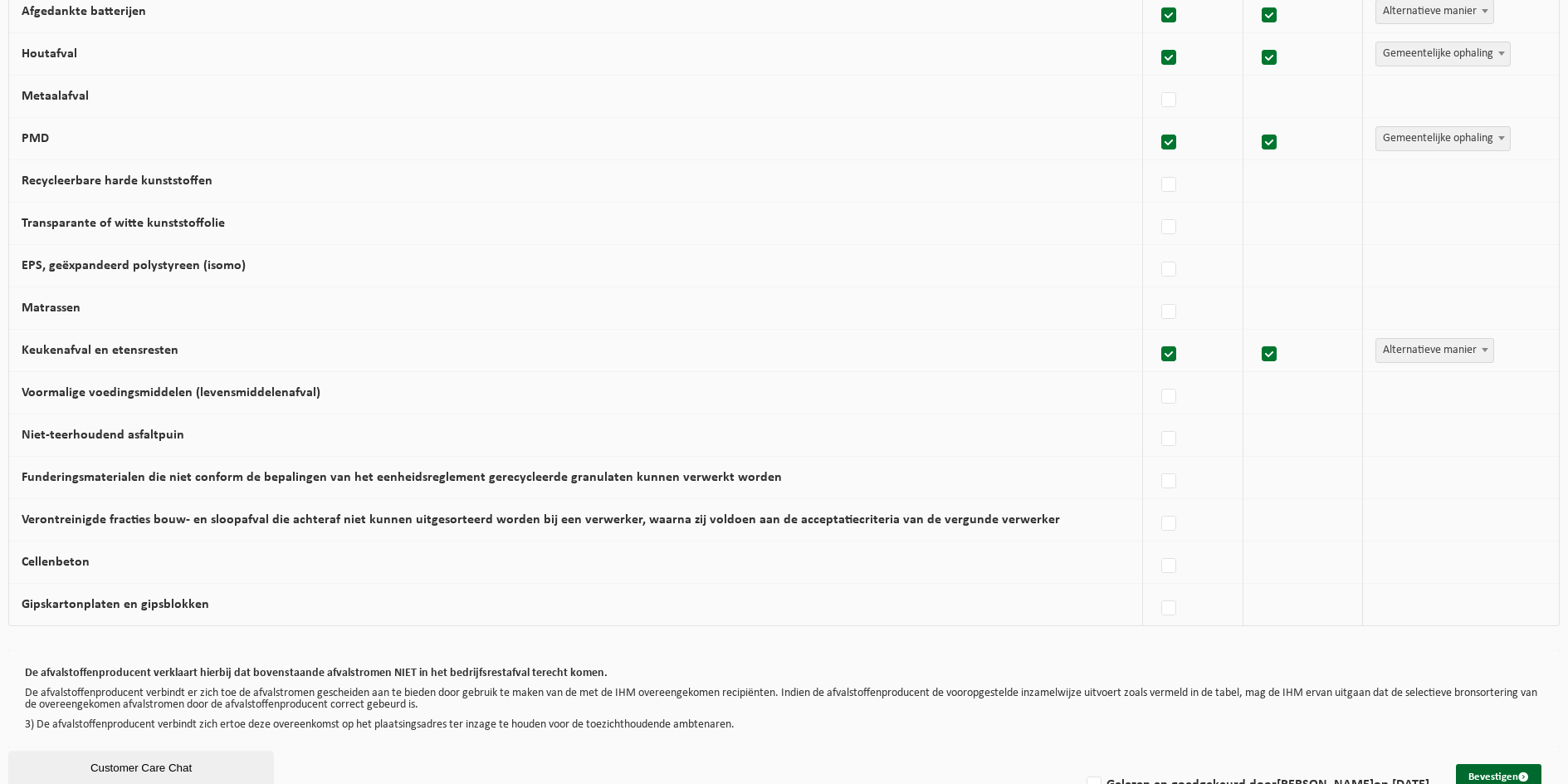
scroll to position [889, 0]
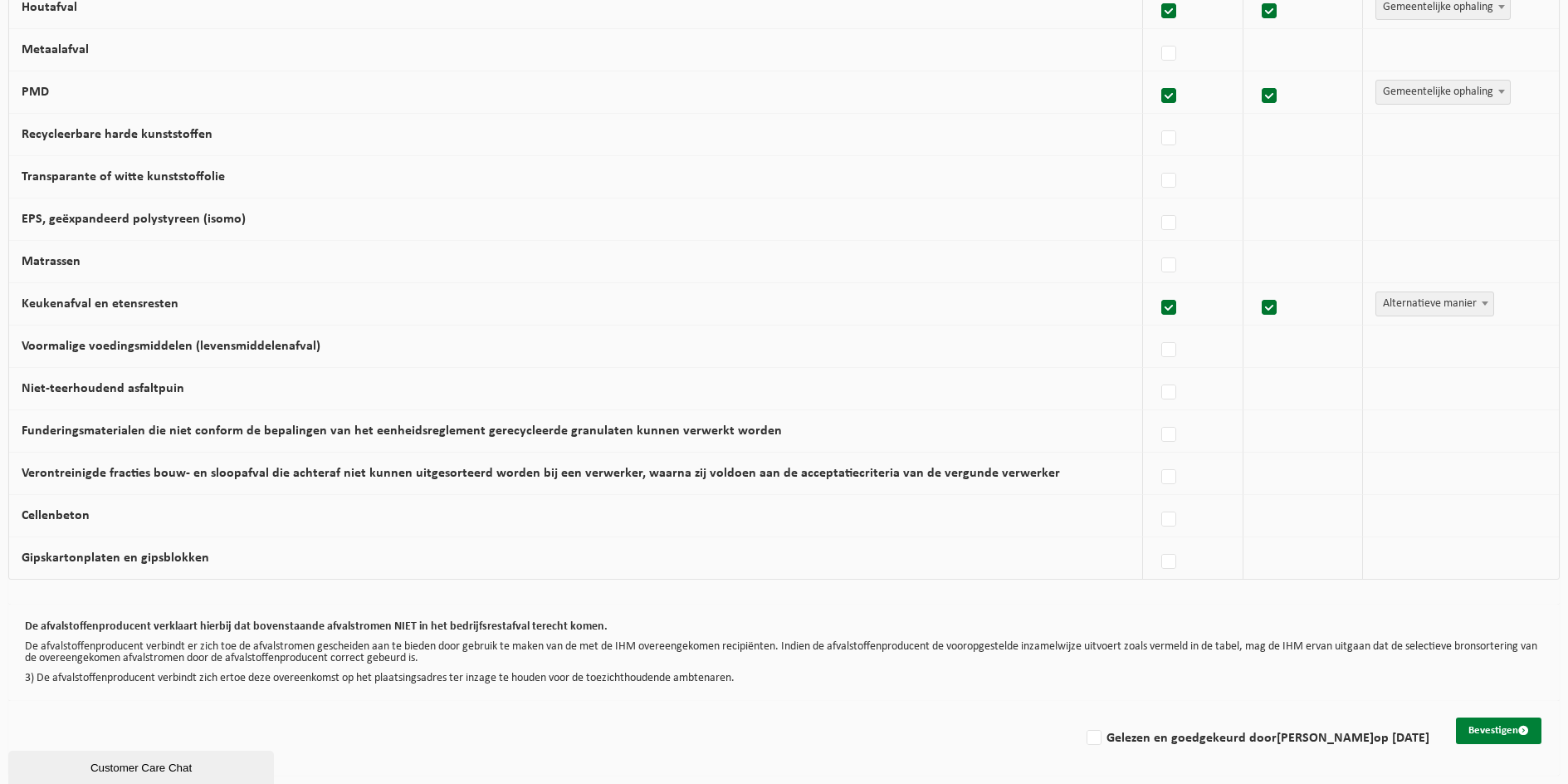
click at [1496, 734] on button "Bevestigen" at bounding box center [1498, 731] width 85 height 27
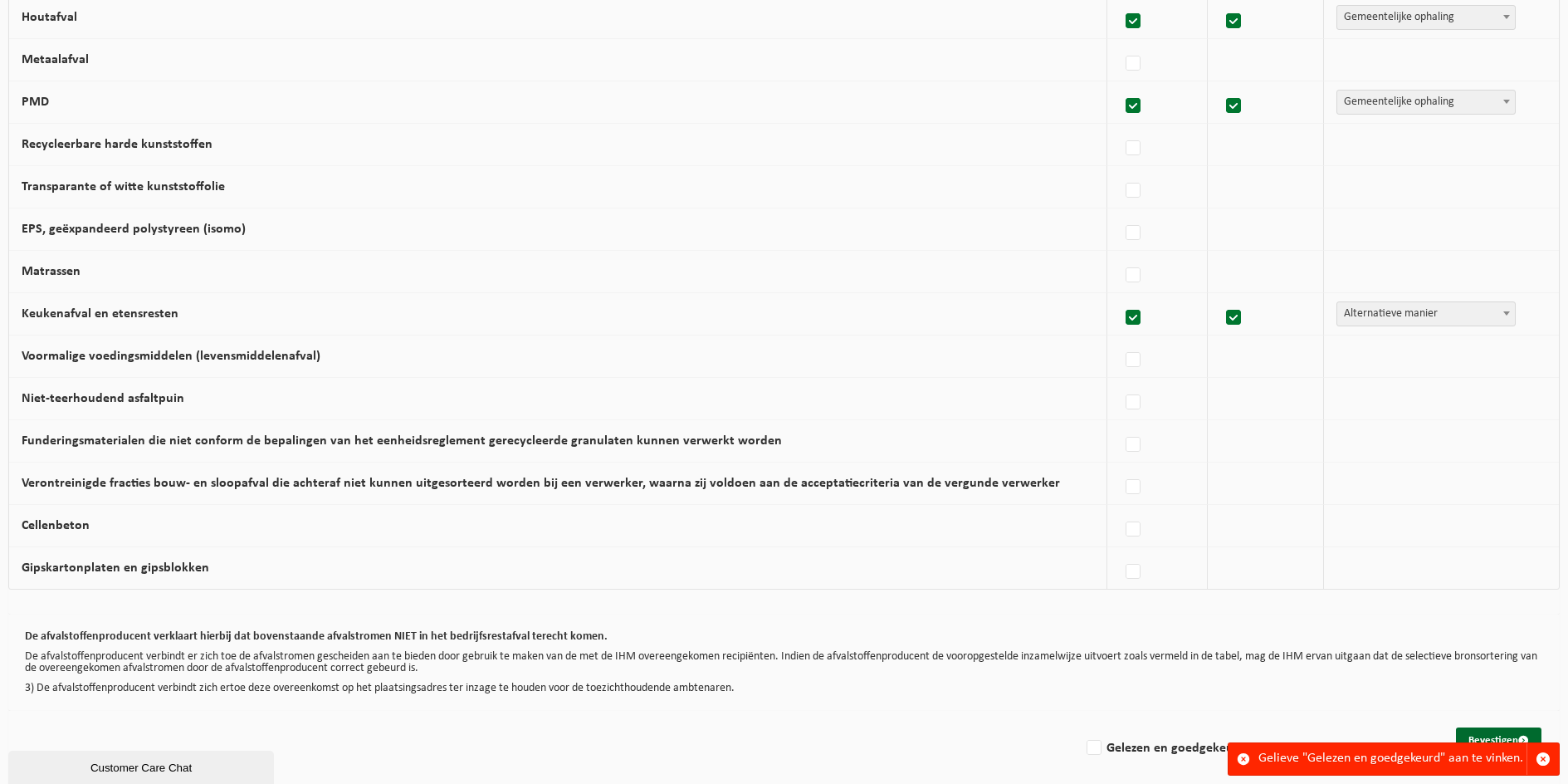
scroll to position [889, 0]
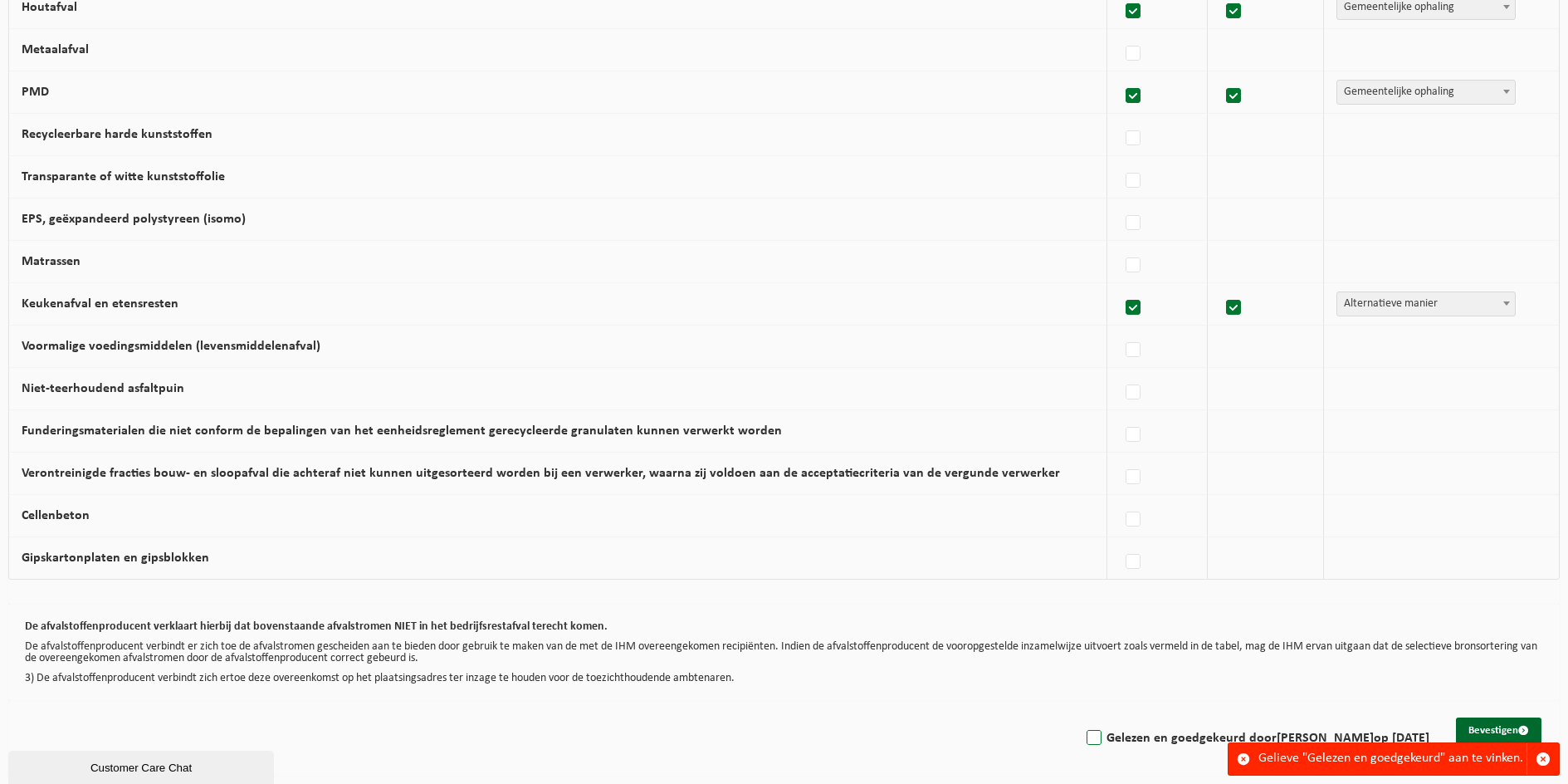
click at [1084, 732] on label "Gelezen en goedgekeurd door Kathleen De Winne op 25/09/25" at bounding box center [1256, 739] width 346 height 25
click at [1080, 718] on input "Gelezen en goedgekeurd door Kathleen De Winne op 25/09/25" at bounding box center [1080, 717] width 1 height 1
checkbox input "true"
click at [1527, 732] on span "submit" at bounding box center [1524, 730] width 11 height 11
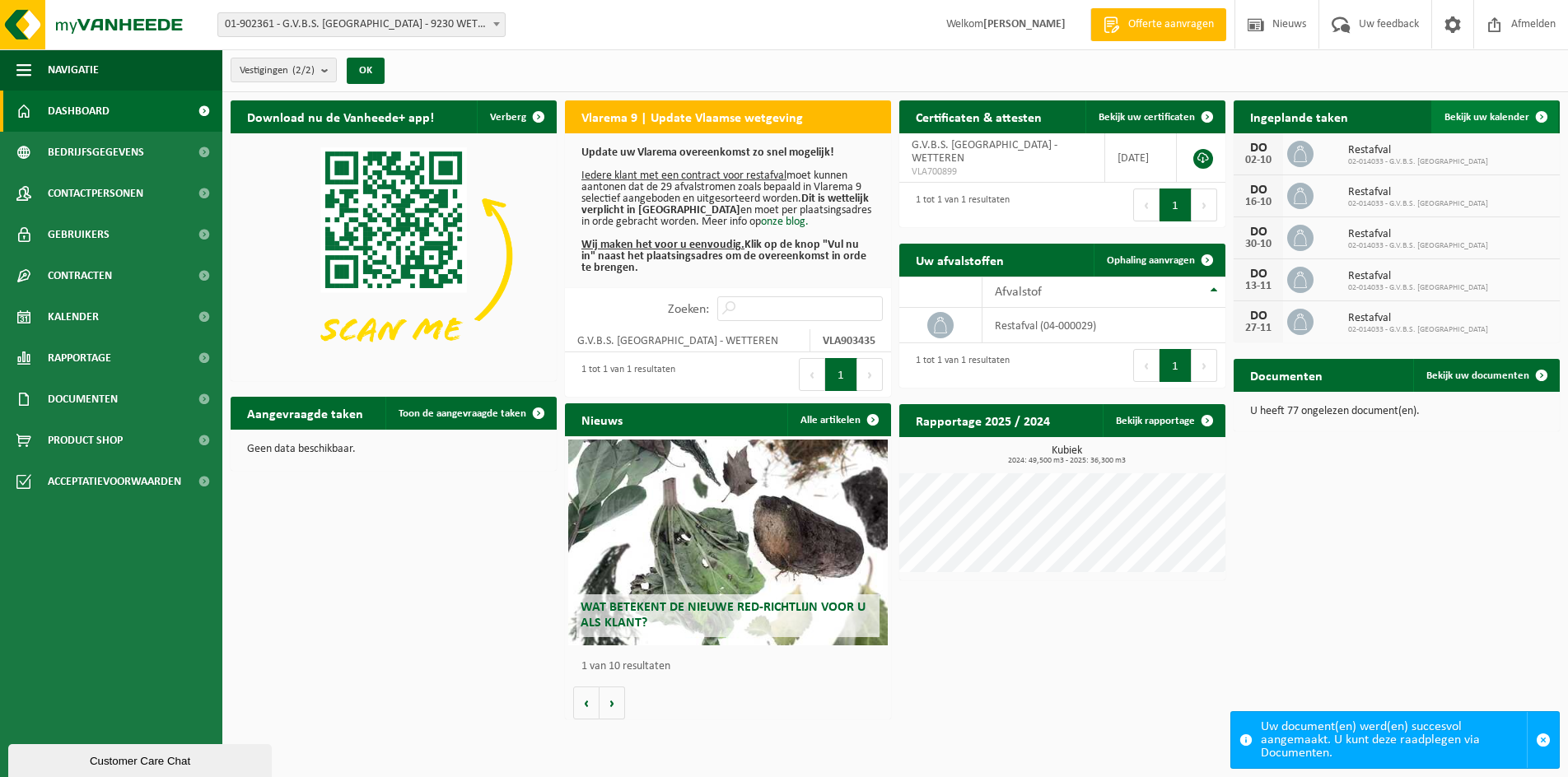
click at [1487, 122] on span "Bekijk uw kalender" at bounding box center [1487, 117] width 85 height 11
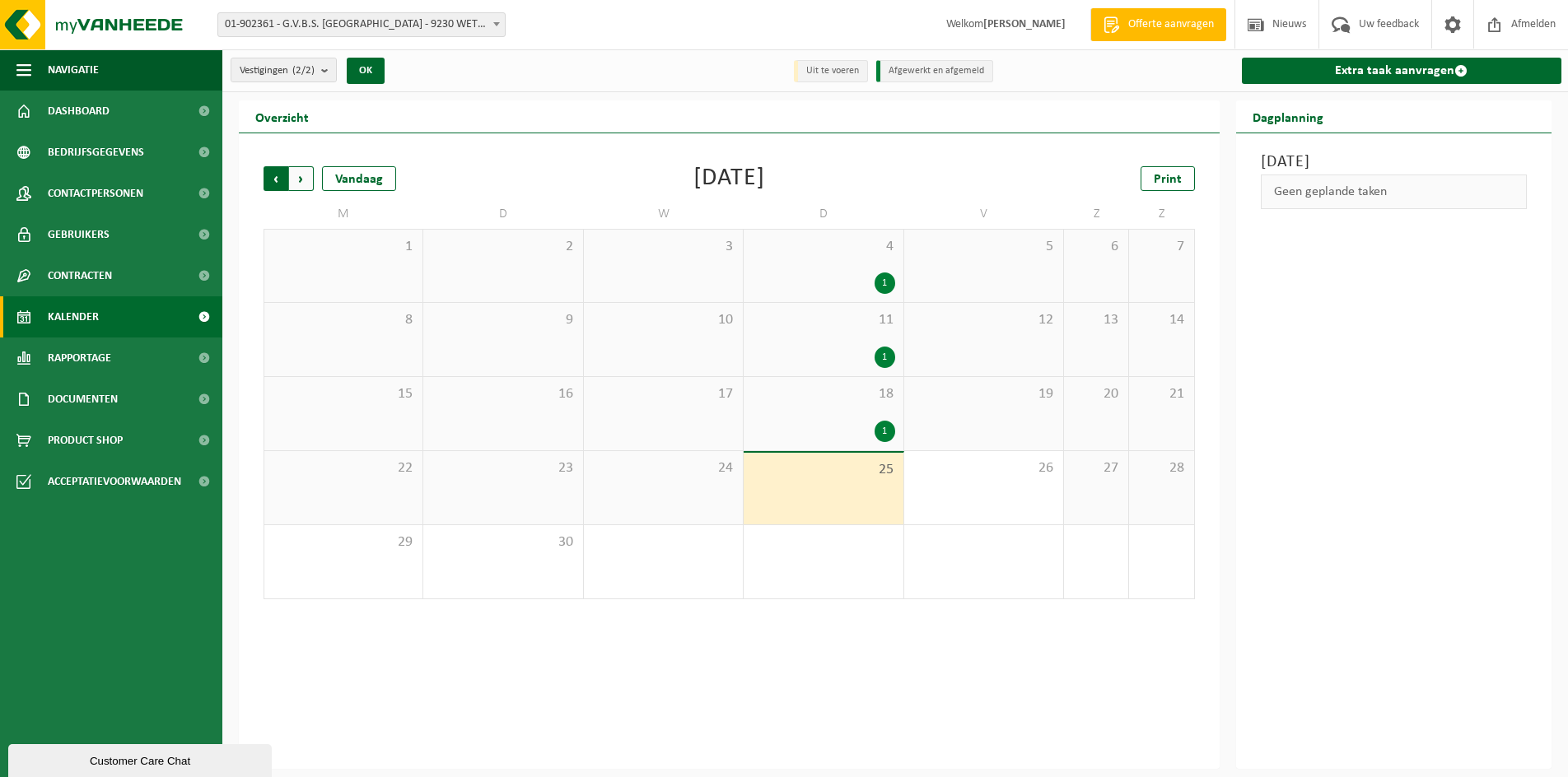
click at [306, 181] on span "Volgende" at bounding box center [302, 179] width 25 height 25
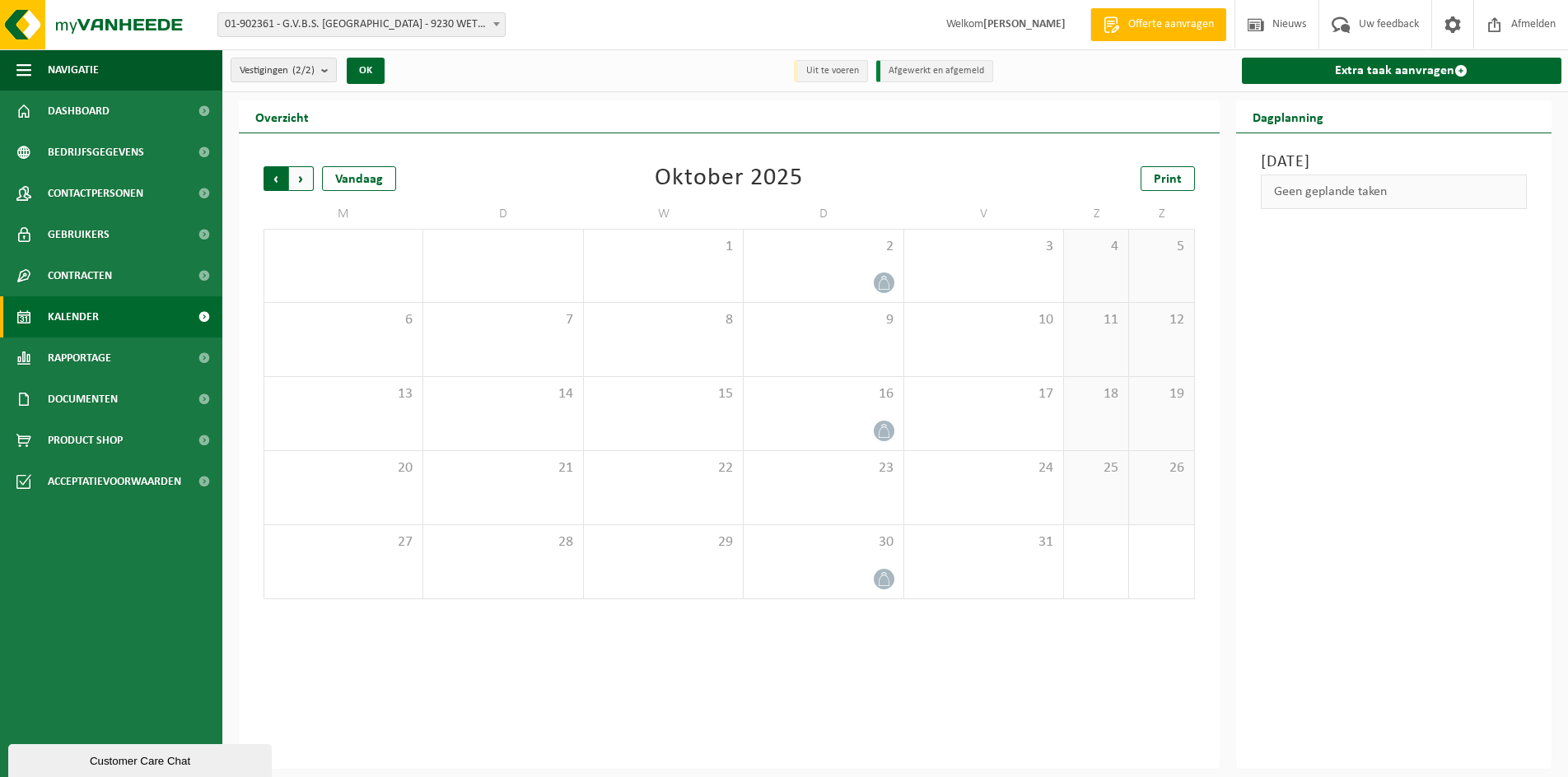
click at [303, 173] on span "Volgende" at bounding box center [302, 179] width 25 height 25
